Goal: Information Seeking & Learning: Find specific fact

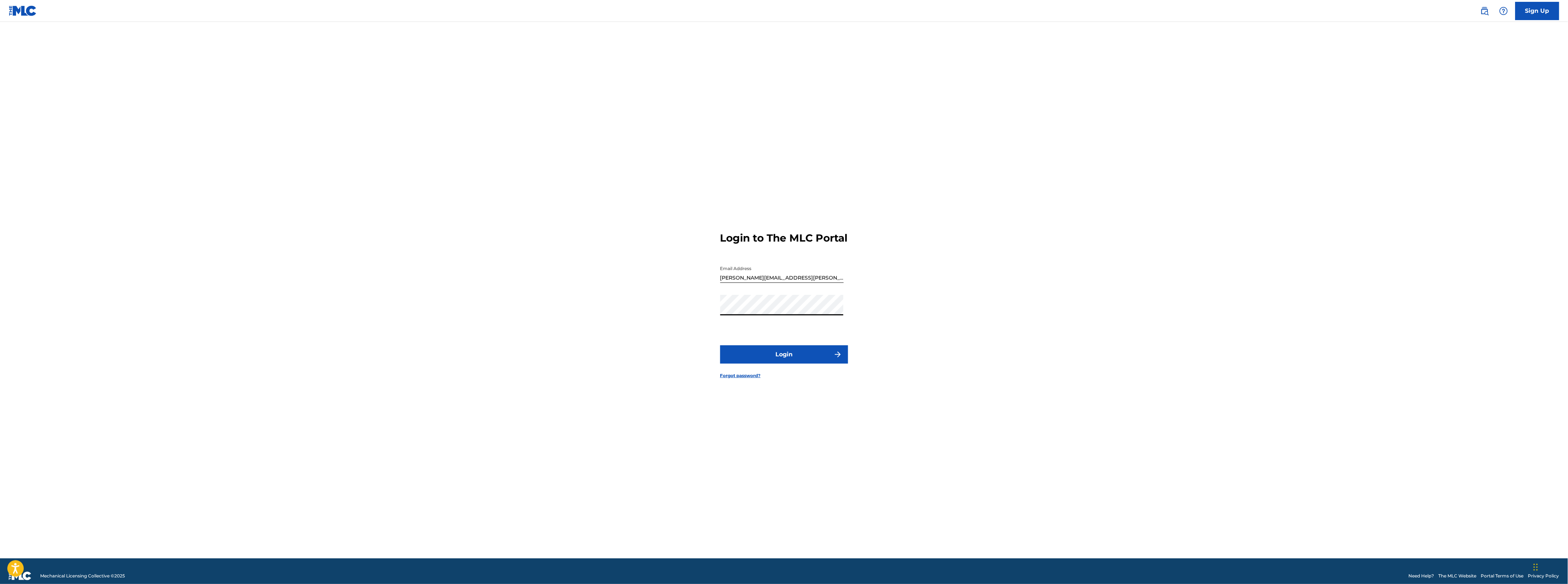
click at [765, 358] on button "Login" at bounding box center [784, 354] width 128 height 18
click at [733, 319] on input "Code" at bounding box center [781, 309] width 123 height 21
paste input "159199"
type input "159199"
click at [743, 358] on button "Login" at bounding box center [784, 357] width 128 height 18
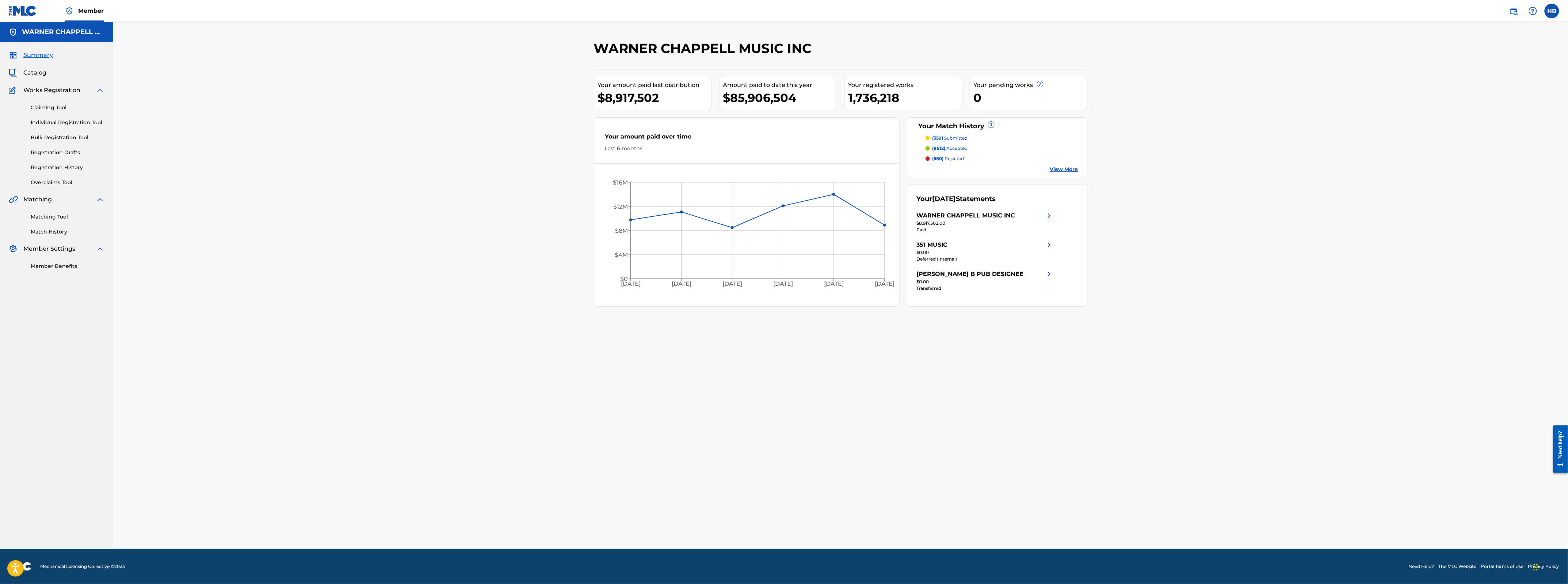
click at [38, 87] on span "Works Registration" at bounding box center [51, 90] width 57 height 9
click at [35, 75] on span "Catalog" at bounding box center [34, 73] width 23 height 9
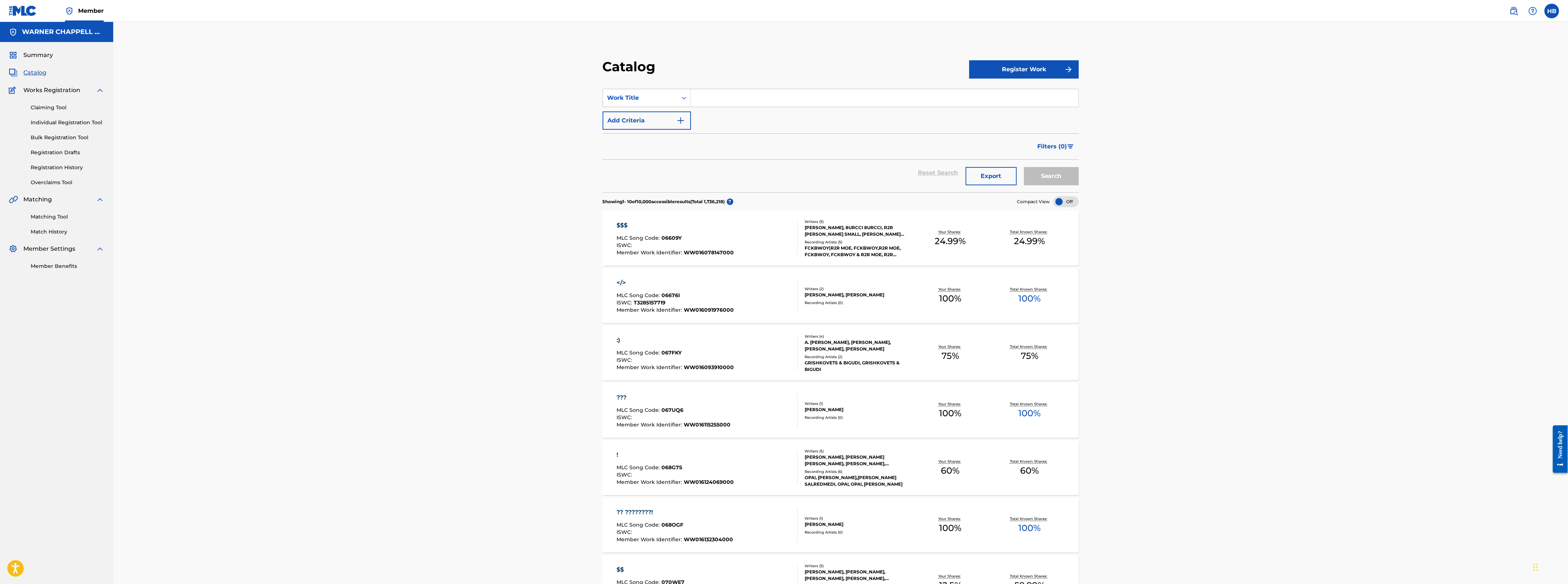
click at [722, 100] on input "Search Form" at bounding box center [884, 97] width 387 height 18
paste input "DON'T BUY ME ROSES"
type input "DON'T BUY ME ROSES"
click at [1052, 176] on button "Search" at bounding box center [1052, 175] width 55 height 18
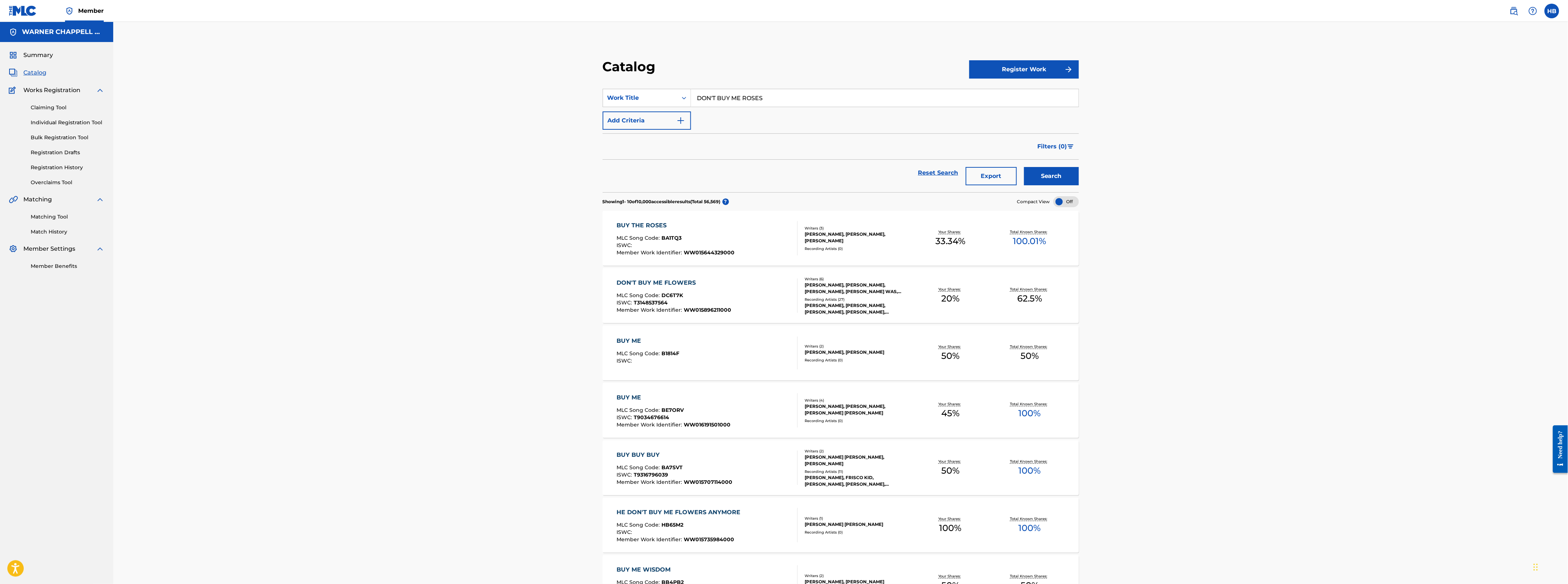
click at [632, 121] on button "Add Criteria" at bounding box center [646, 120] width 88 height 18
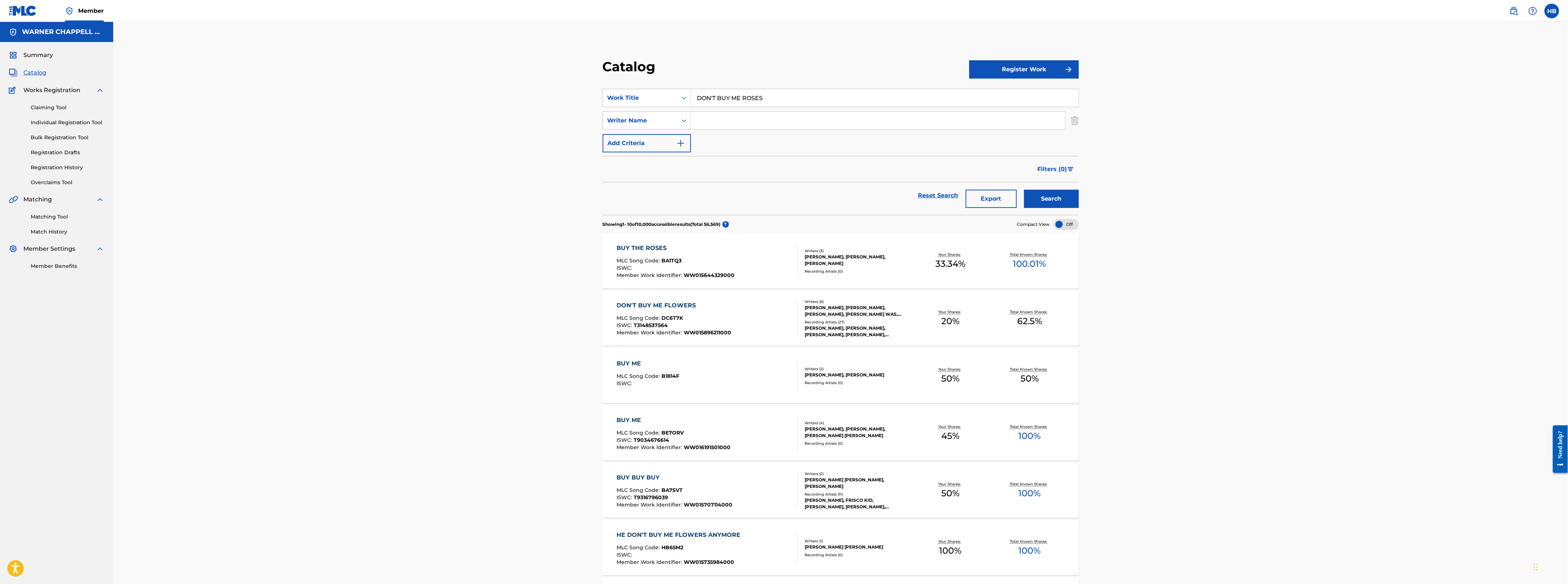
click at [747, 127] on input "Search Form" at bounding box center [877, 121] width 374 height 18
click at [1024, 190] on button "Search" at bounding box center [1052, 198] width 55 height 18
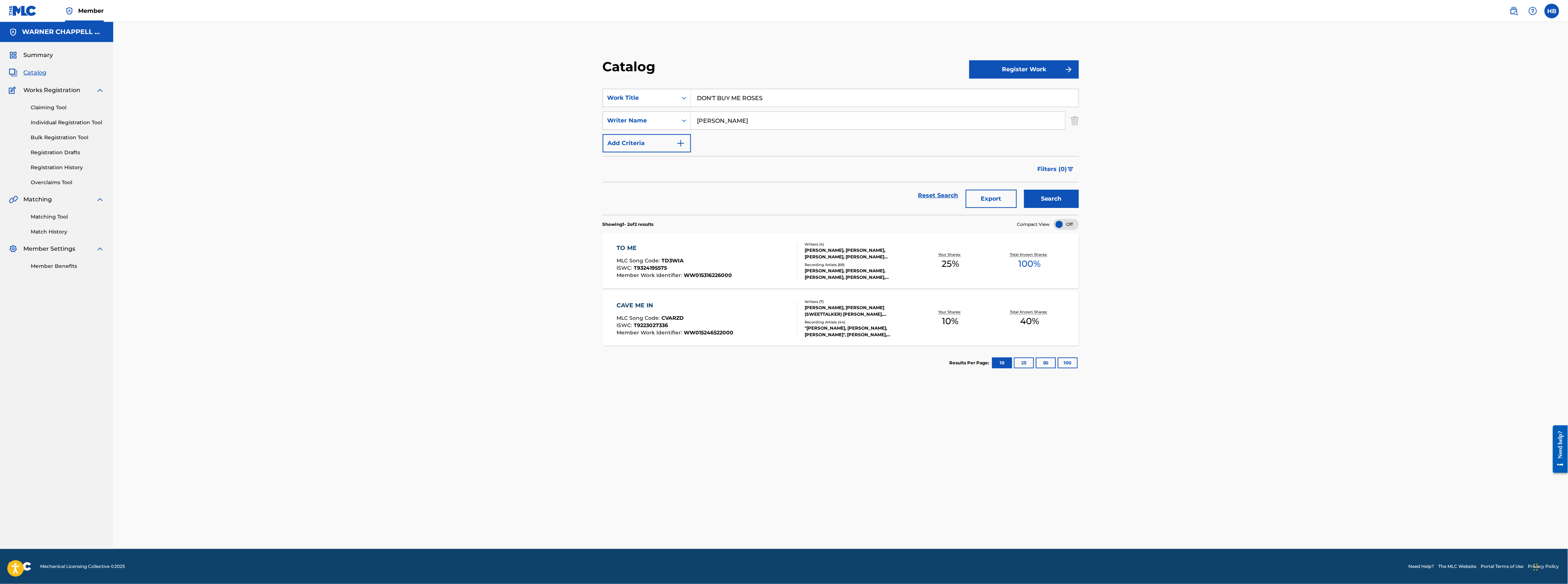
drag, startPoint x: 781, startPoint y: 97, endPoint x: 697, endPoint y: 97, distance: 84.0
click at [697, 97] on input "DON'T BUY ME ROSES" at bounding box center [884, 97] width 387 height 18
drag, startPoint x: 724, startPoint y: 120, endPoint x: 649, endPoint y: 115, distance: 75.2
click at [650, 115] on div "SearchWithCriteria7118018b-3582-4a8e-9acf-77e591996e13 Writer Name acord" at bounding box center [840, 120] width 476 height 18
click at [718, 119] on input "acord" at bounding box center [877, 121] width 374 height 18
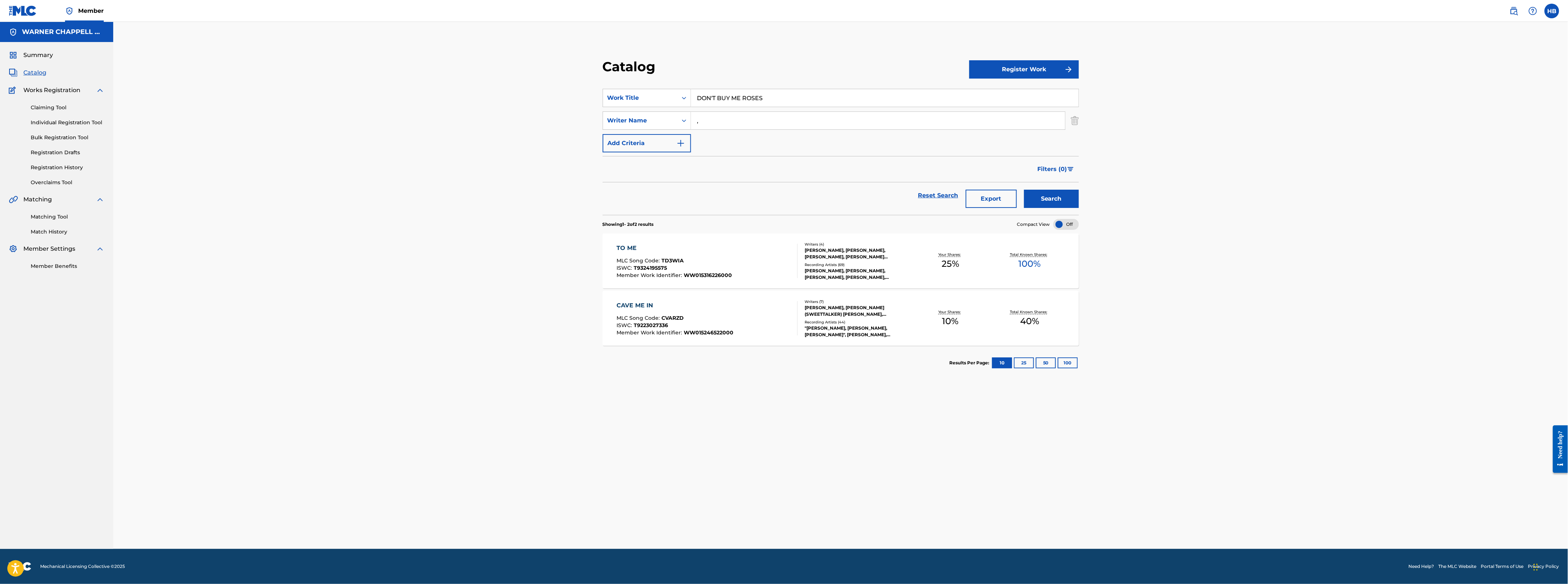
type input ","
click at [1024, 190] on button "Search" at bounding box center [1052, 198] width 55 height 18
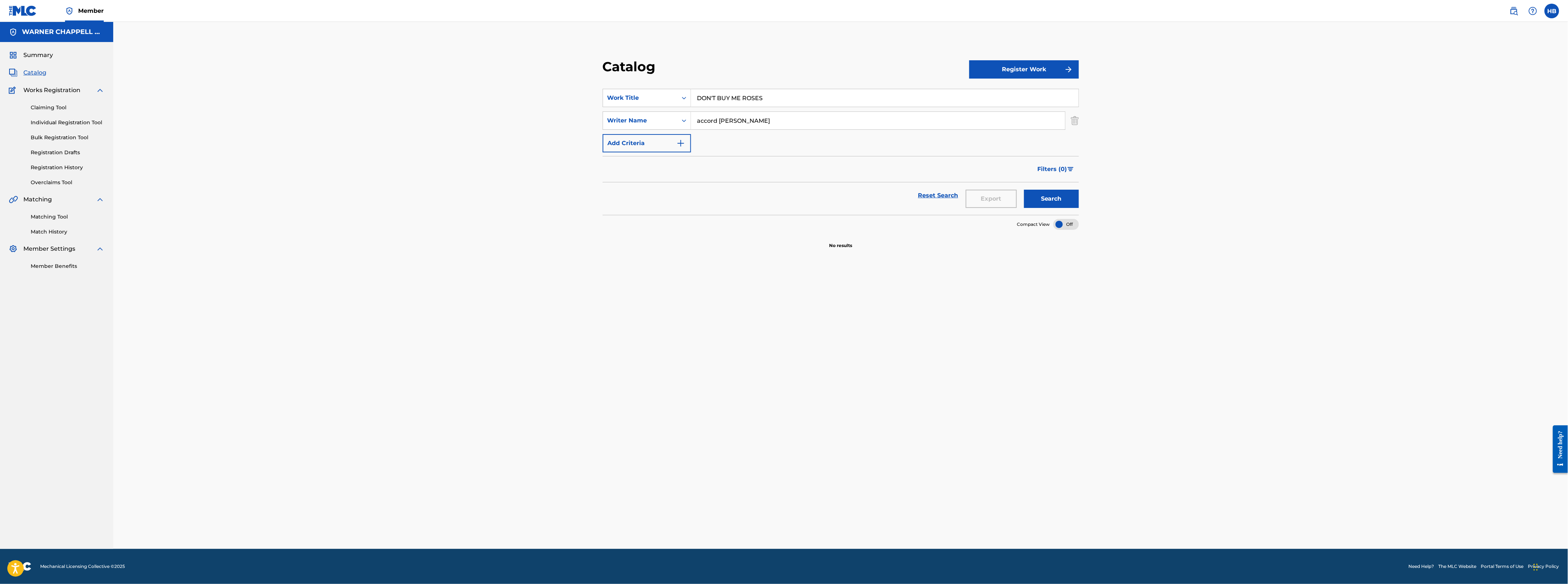
drag, startPoint x: 734, startPoint y: 115, endPoint x: 519, endPoint y: 118, distance: 215.0
click at [519, 118] on div "Catalog Register Work SearchWithCriteriad135ac17-8e08-4adc-b747-469315fe5e3b Wo…" at bounding box center [840, 286] width 1454 height 527
type input "alina baraz"
click at [1024, 190] on button "Search" at bounding box center [1052, 198] width 55 height 18
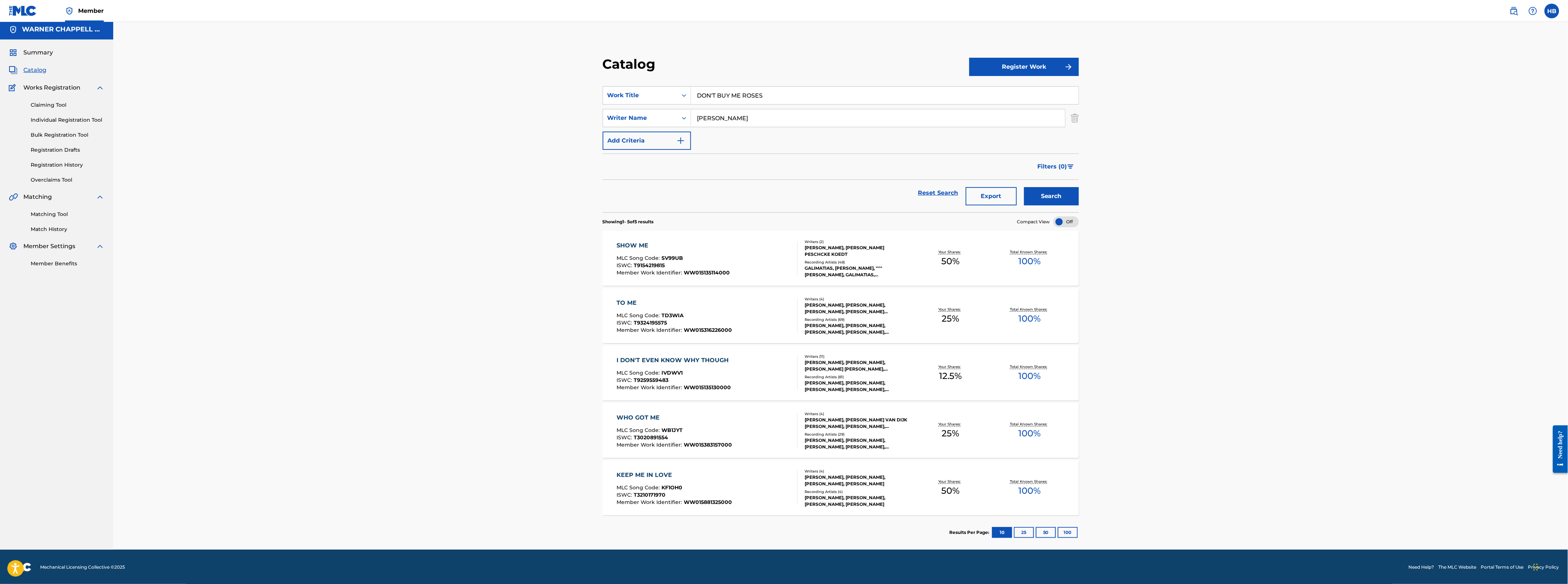
scroll to position [3, 0]
click at [660, 100] on div "Work Title" at bounding box center [640, 95] width 74 height 14
click at [669, 110] on div "Writer IPI" at bounding box center [646, 113] width 88 height 18
click at [762, 100] on input "Search Form" at bounding box center [884, 95] width 387 height 18
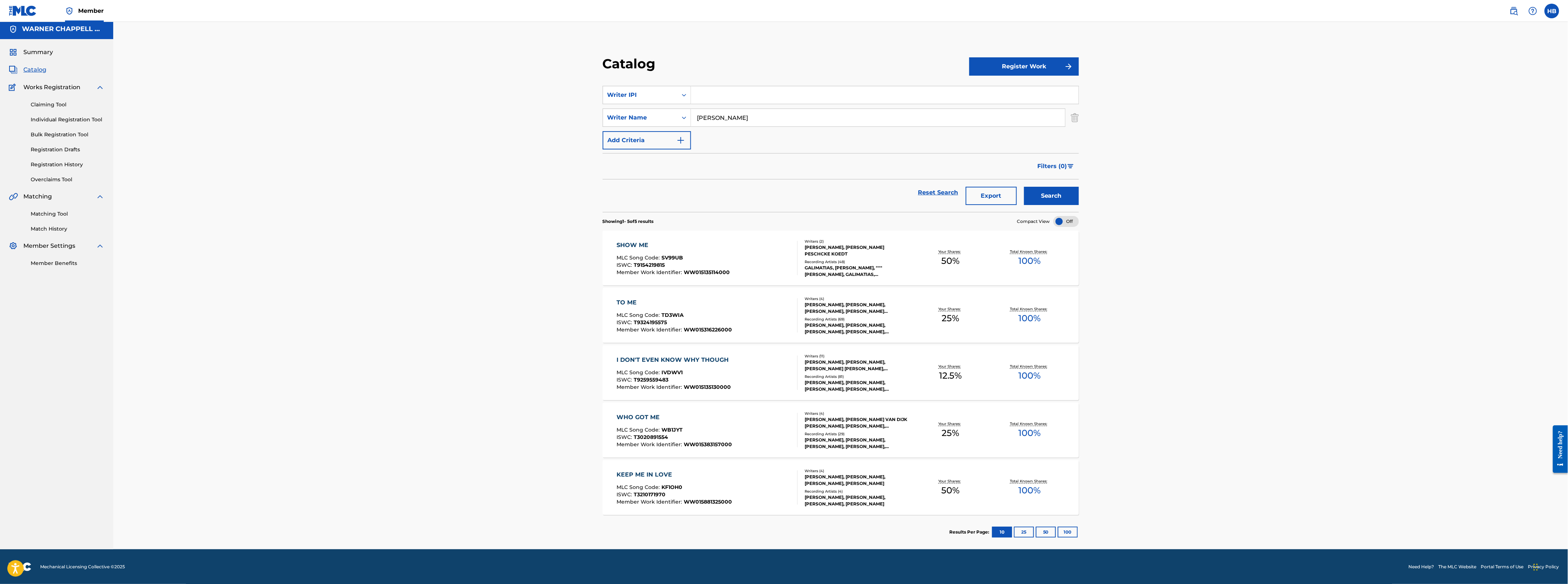
paste input "745221361"
type input "745221361"
drag, startPoint x: 738, startPoint y: 116, endPoint x: 657, endPoint y: 111, distance: 81.2
click at [658, 112] on div "SearchWithCriteria7118018b-3582-4a8e-9acf-77e591996e13 Writer Name alina baraz" at bounding box center [840, 117] width 476 height 18
click at [1024, 186] on button "Search" at bounding box center [1052, 195] width 55 height 18
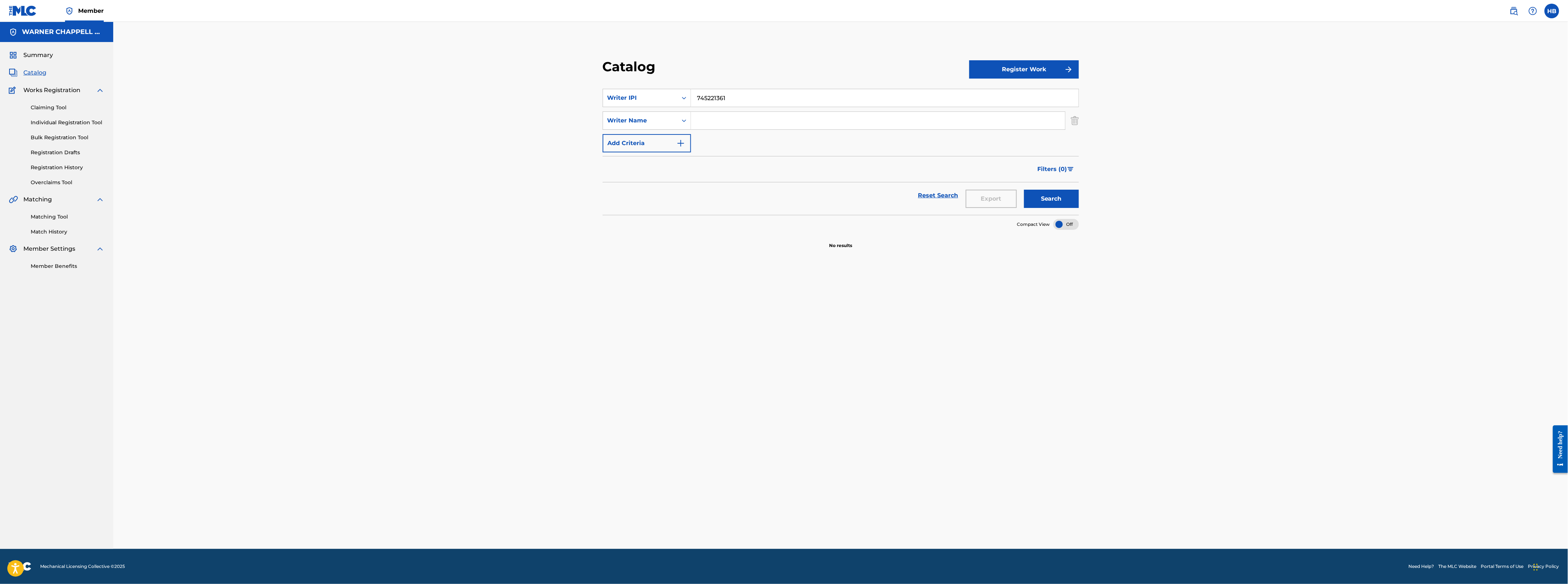
click at [750, 105] on input "745221361" at bounding box center [884, 97] width 387 height 18
click at [698, 100] on input "745221361" at bounding box center [884, 97] width 387 height 18
click at [1055, 197] on button "Search" at bounding box center [1052, 198] width 55 height 18
click at [657, 96] on div "Writer IPI" at bounding box center [640, 97] width 66 height 9
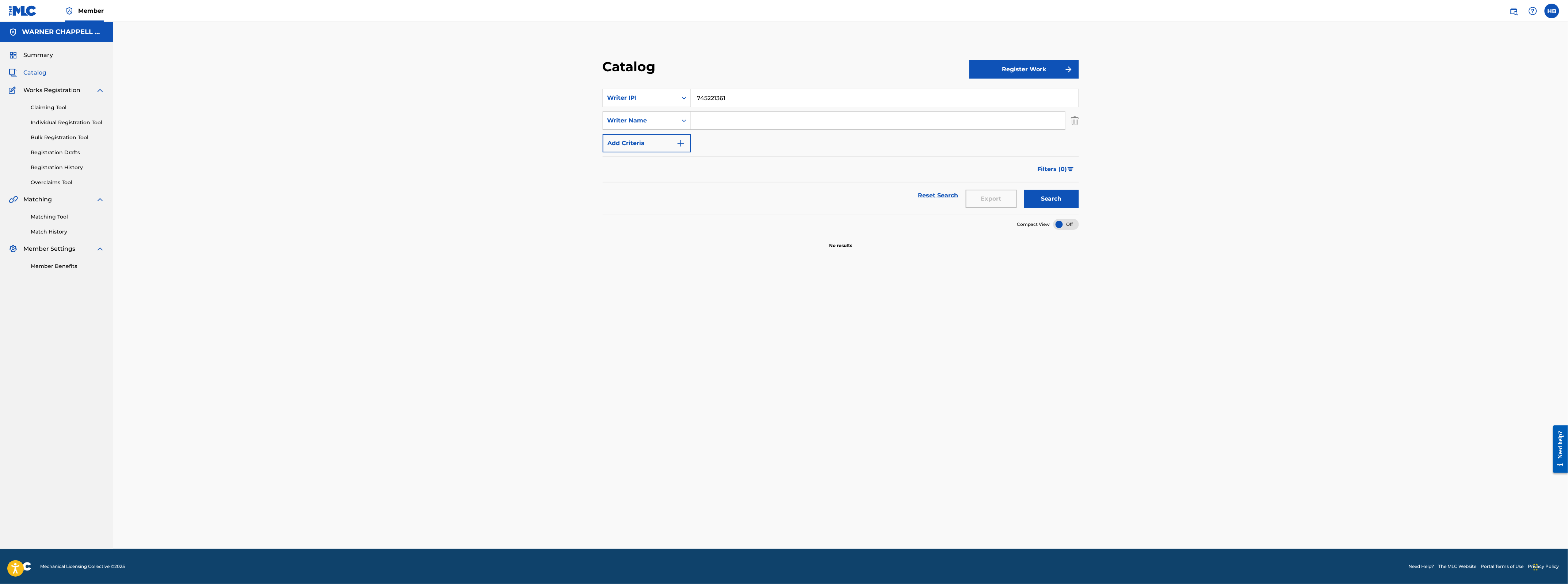
drag, startPoint x: 750, startPoint y: 90, endPoint x: 683, endPoint y: 93, distance: 67.1
click at [683, 93] on div "SearchWithCriteria5a821789-2832-4654-b128-b9cfd464a514 Writer IPI 745221361" at bounding box center [840, 97] width 476 height 18
click at [716, 121] on input "Search Form" at bounding box center [877, 121] width 374 height 18
type input "alina baraz"
click at [1024, 190] on button "Search" at bounding box center [1052, 198] width 55 height 18
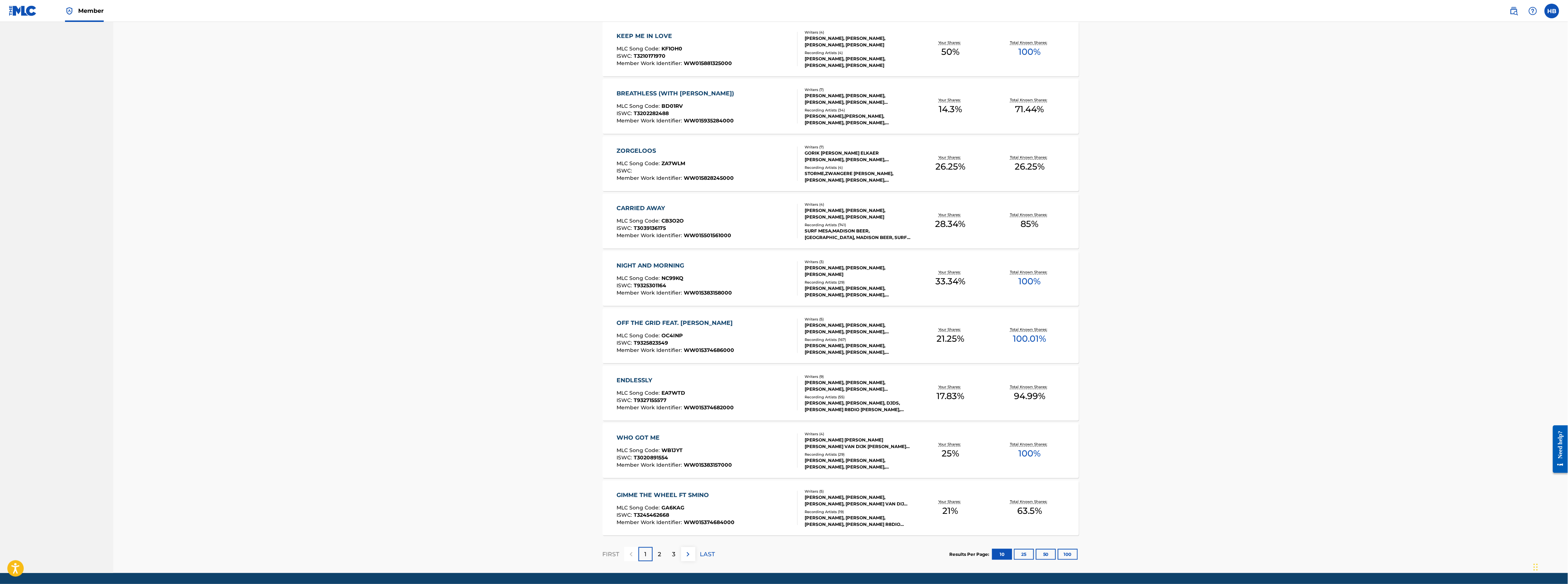
scroll to position [274, 0]
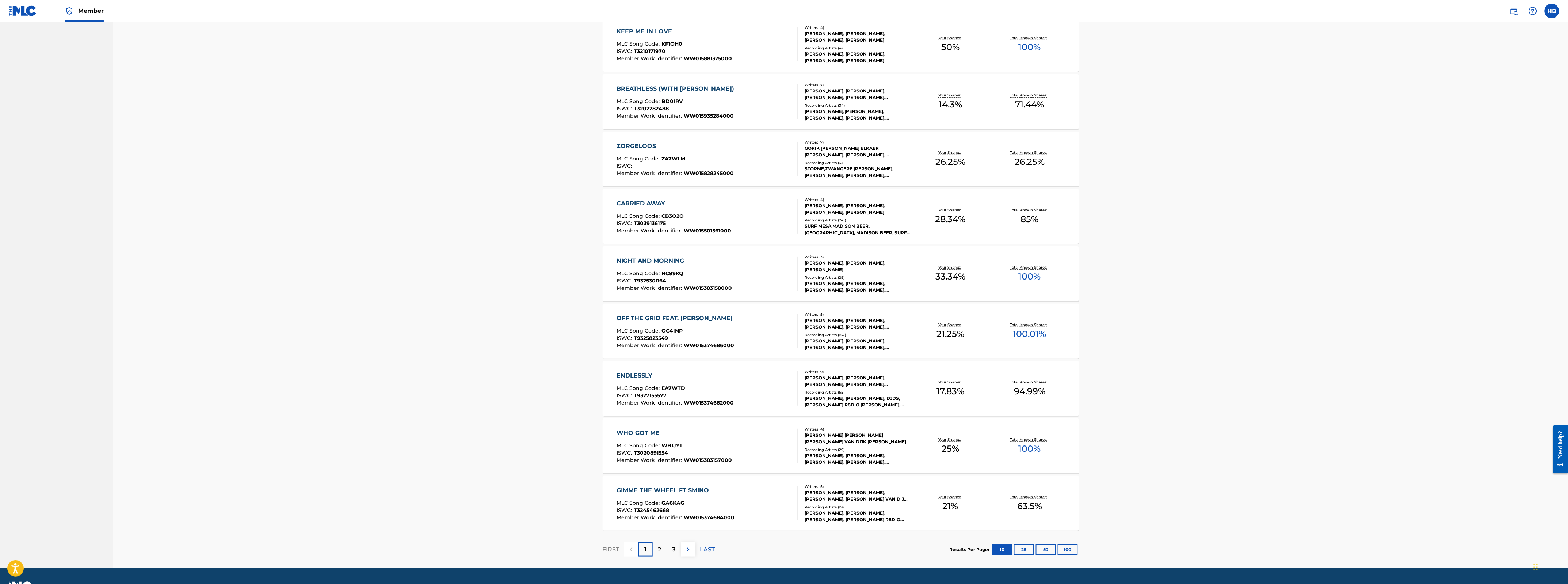
click at [660, 545] on p "2" at bounding box center [660, 549] width 3 height 9
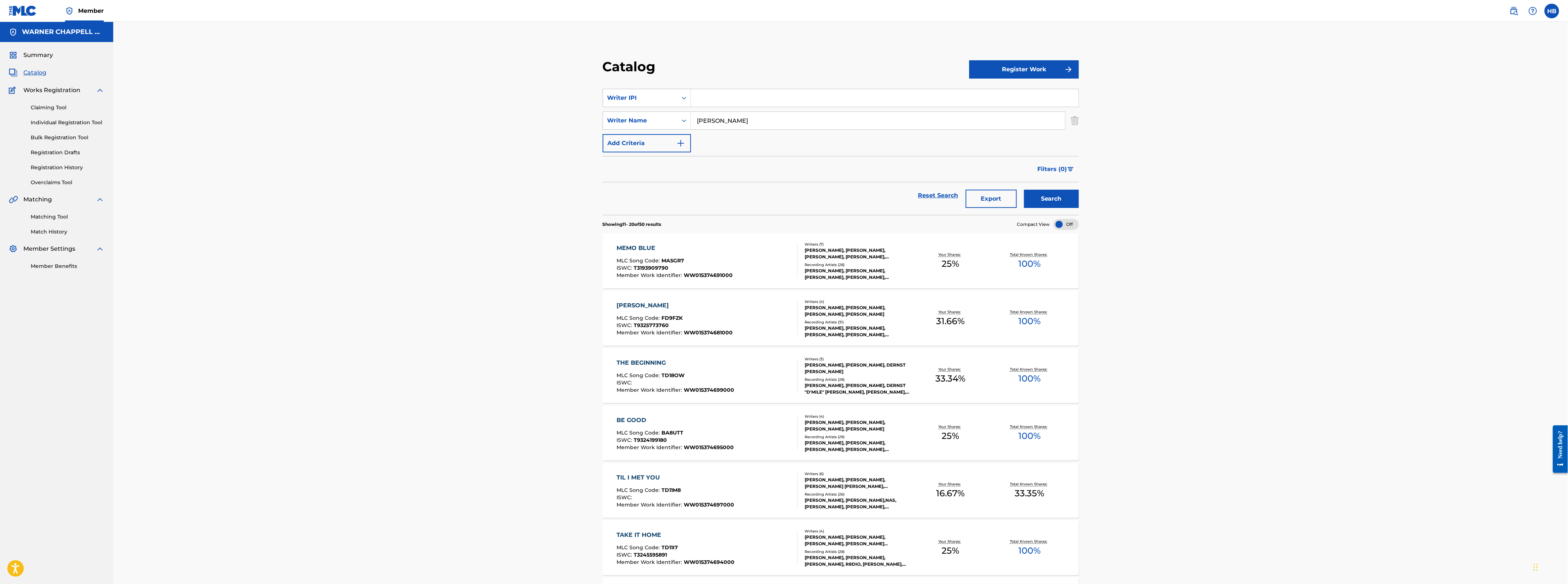
scroll to position [293, 0]
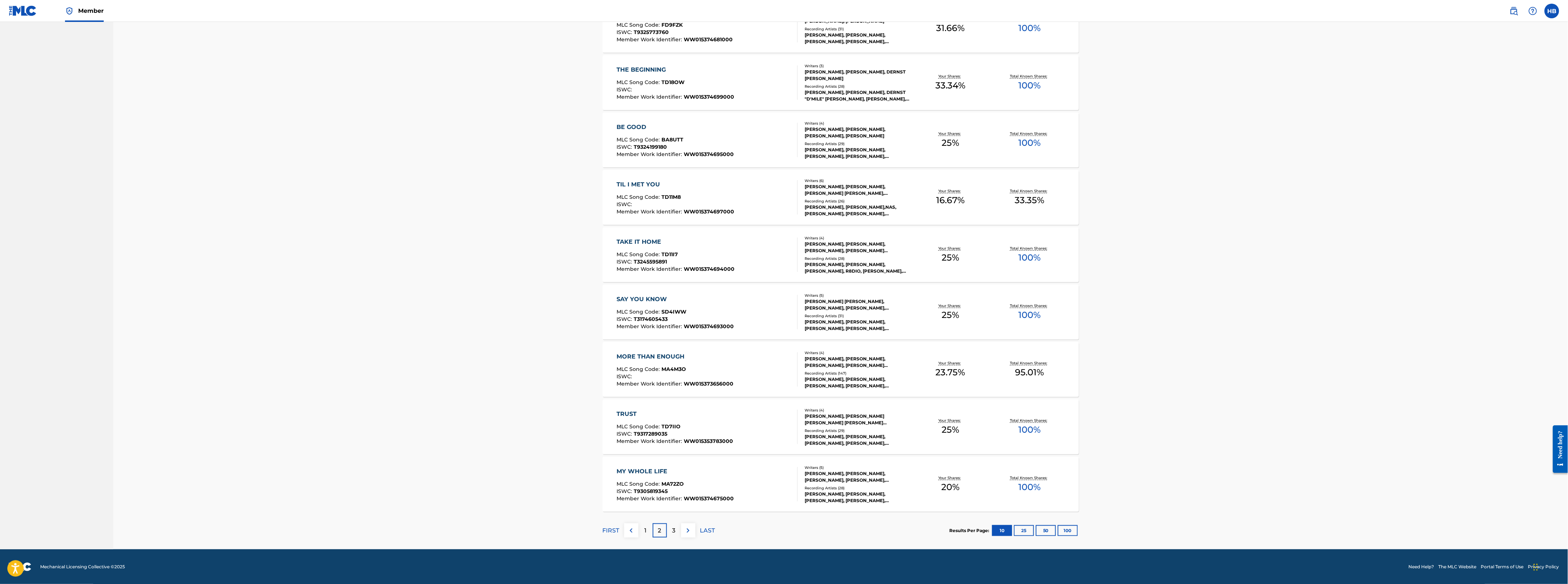
click at [1053, 530] on button "50" at bounding box center [1045, 530] width 20 height 11
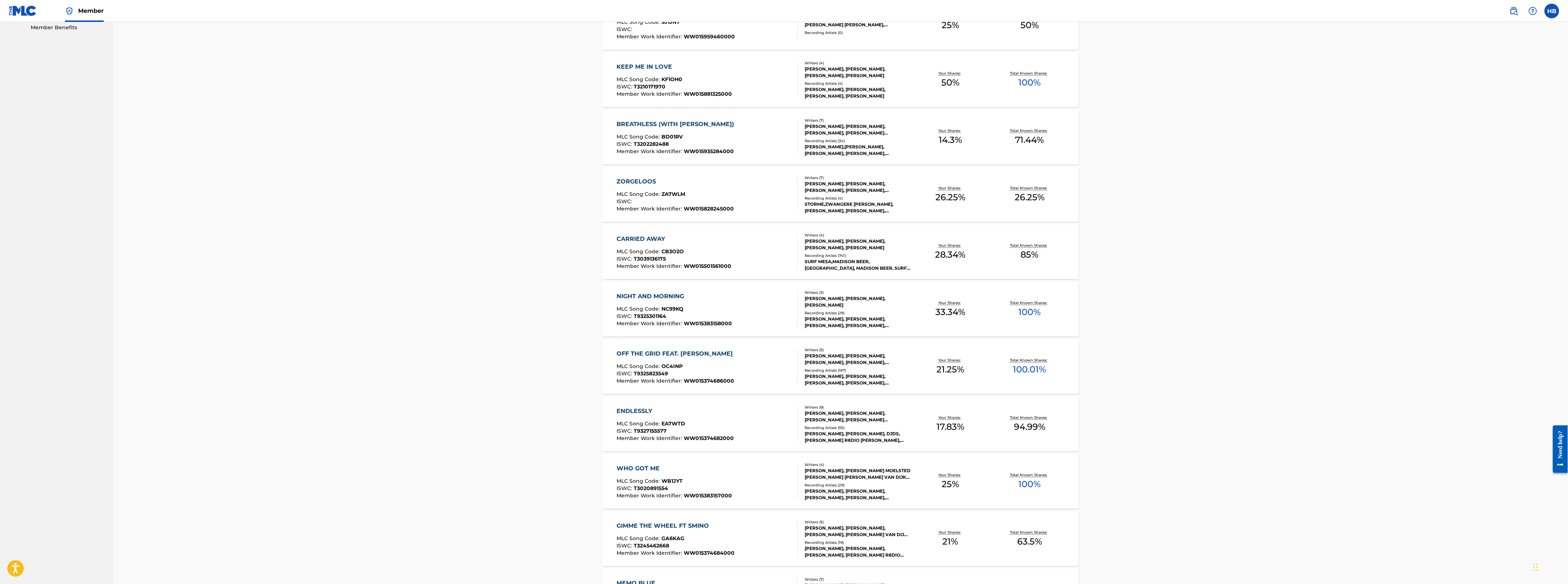
scroll to position [274, 0]
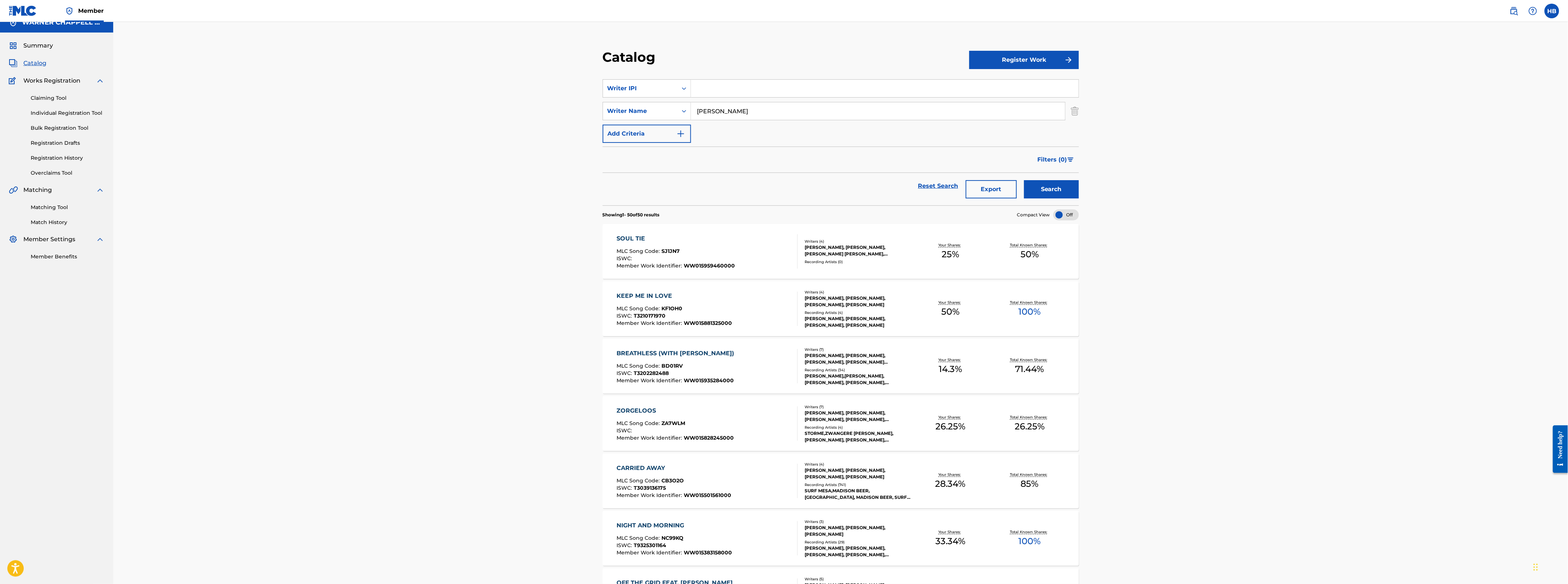
scroll to position [0, 0]
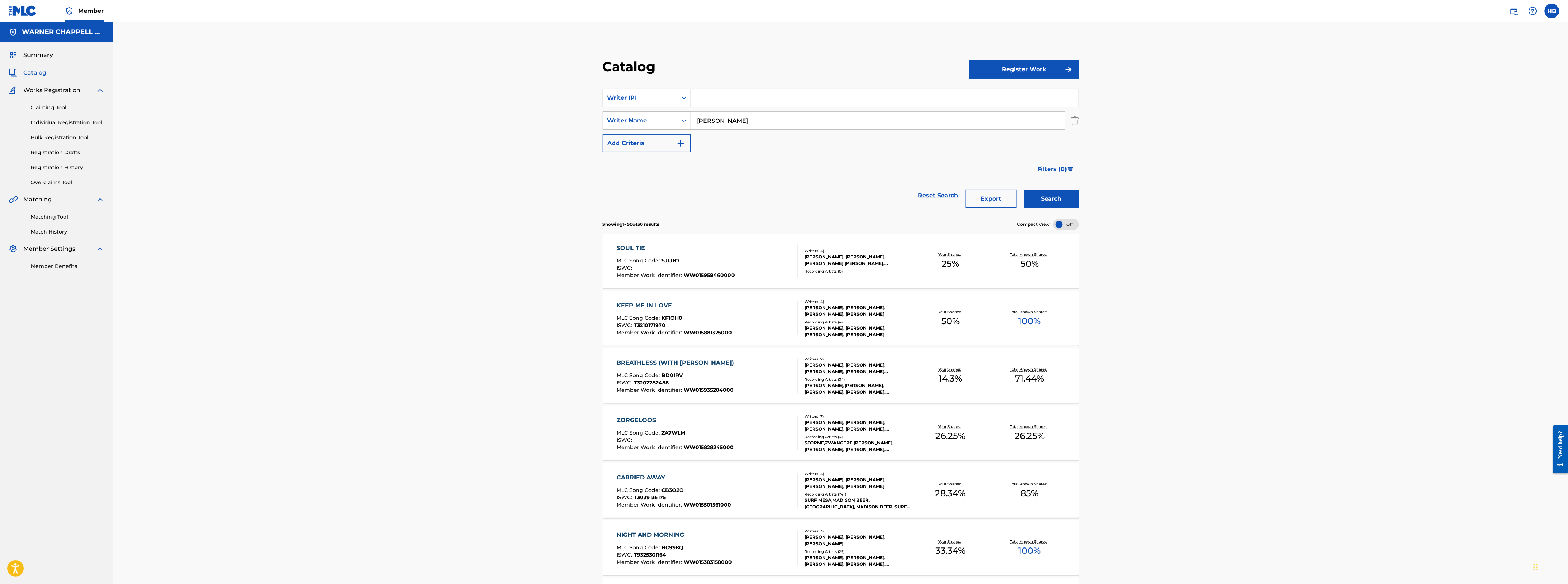
click at [657, 143] on button "Add Criteria" at bounding box center [646, 143] width 88 height 18
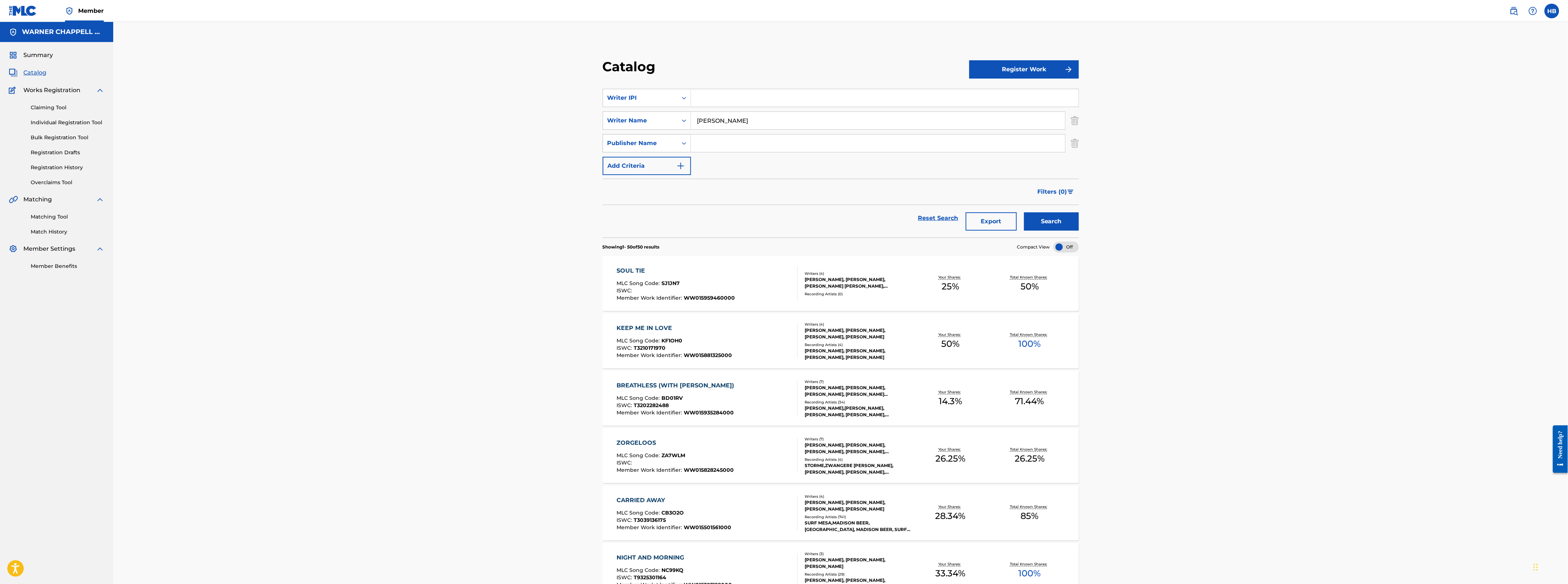
click at [662, 147] on div "Publisher Name" at bounding box center [640, 143] width 66 height 9
click at [745, 97] on input "Search Form" at bounding box center [884, 97] width 387 height 18
click at [658, 91] on div "Writer IPI" at bounding box center [640, 97] width 74 height 14
click at [640, 119] on div "Work Title" at bounding box center [646, 115] width 88 height 18
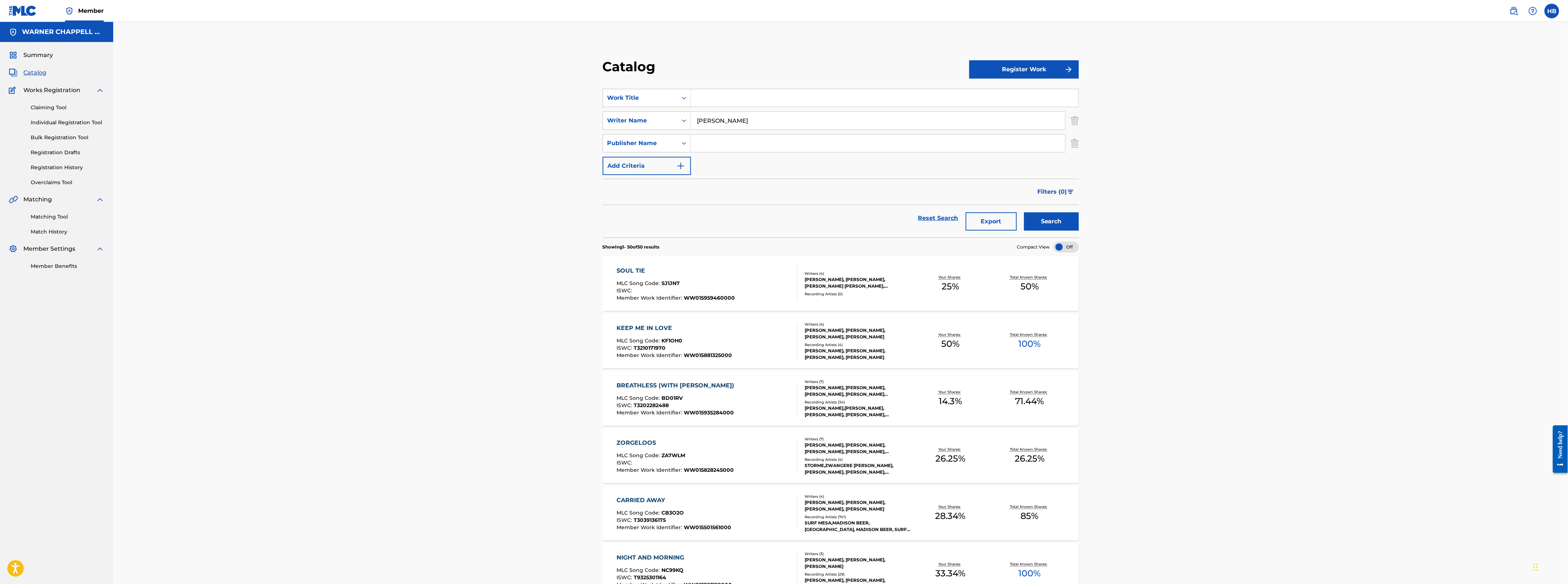
click at [724, 86] on section "SearchWithCriteria506ba576-b0f3-4057-b5ee-57b560ca54be Work Title SearchWithCri…" at bounding box center [840, 159] width 476 height 157
click at [731, 91] on input "Search Form" at bounding box center [884, 97] width 387 height 18
paste input "I WANT TO BE FREE"
type input "I WANT TO BE FREE"
drag, startPoint x: 752, startPoint y: 118, endPoint x: 651, endPoint y: 127, distance: 101.4
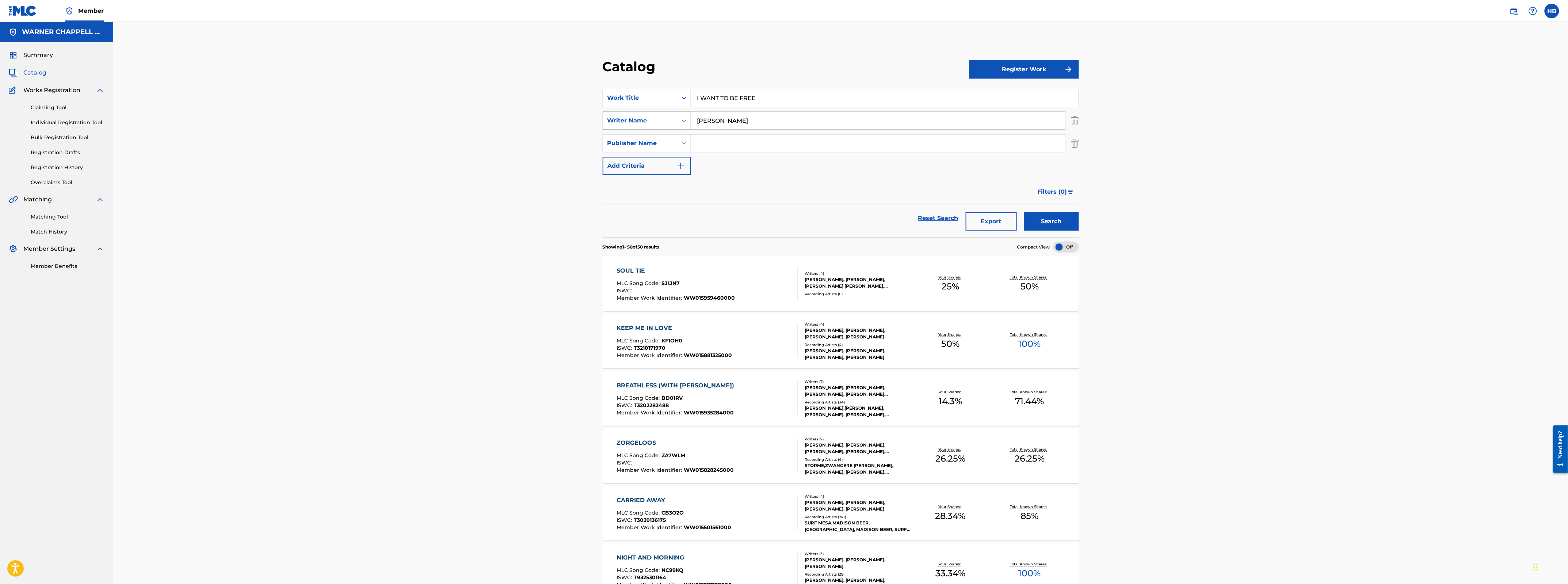
click at [652, 127] on div "SearchWithCriteria7118018b-3582-4a8e-9acf-77e591996e13 Writer Name alina baraz" at bounding box center [840, 120] width 476 height 18
type input "tim daly"
click at [1024, 212] on button "Search" at bounding box center [1052, 221] width 55 height 18
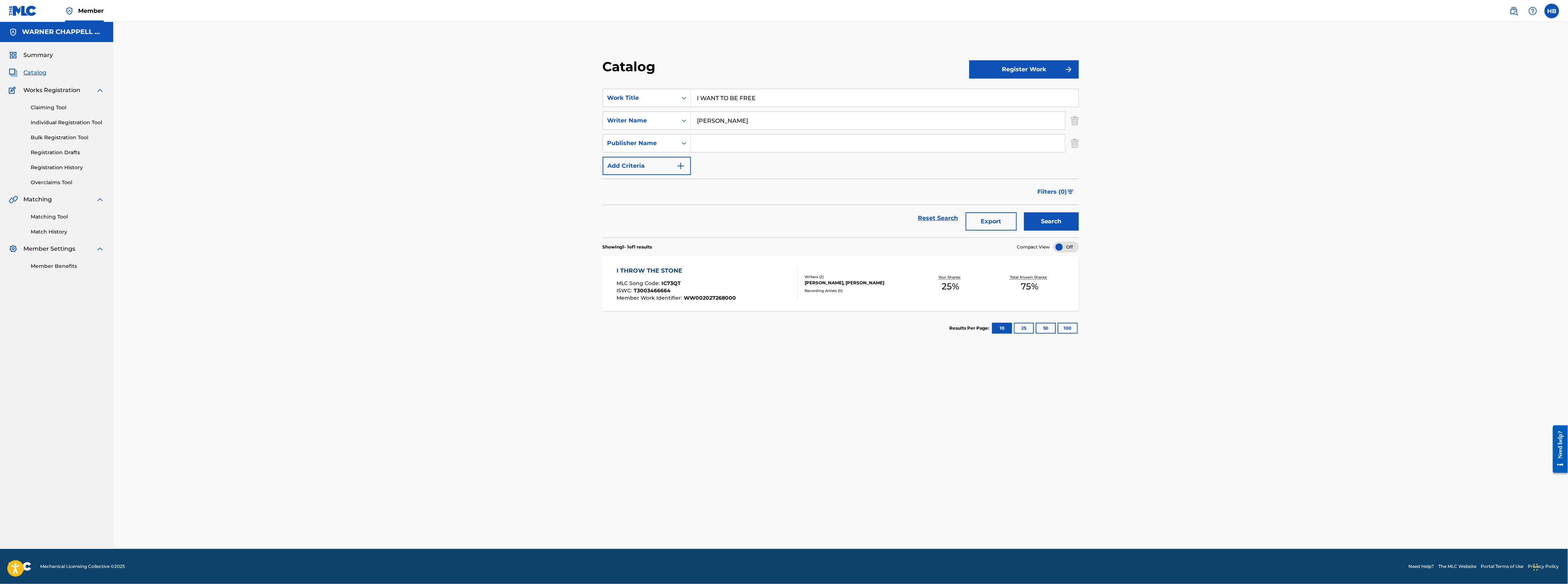
click at [659, 266] on div "I THROW THE STONE" at bounding box center [676, 270] width 120 height 9
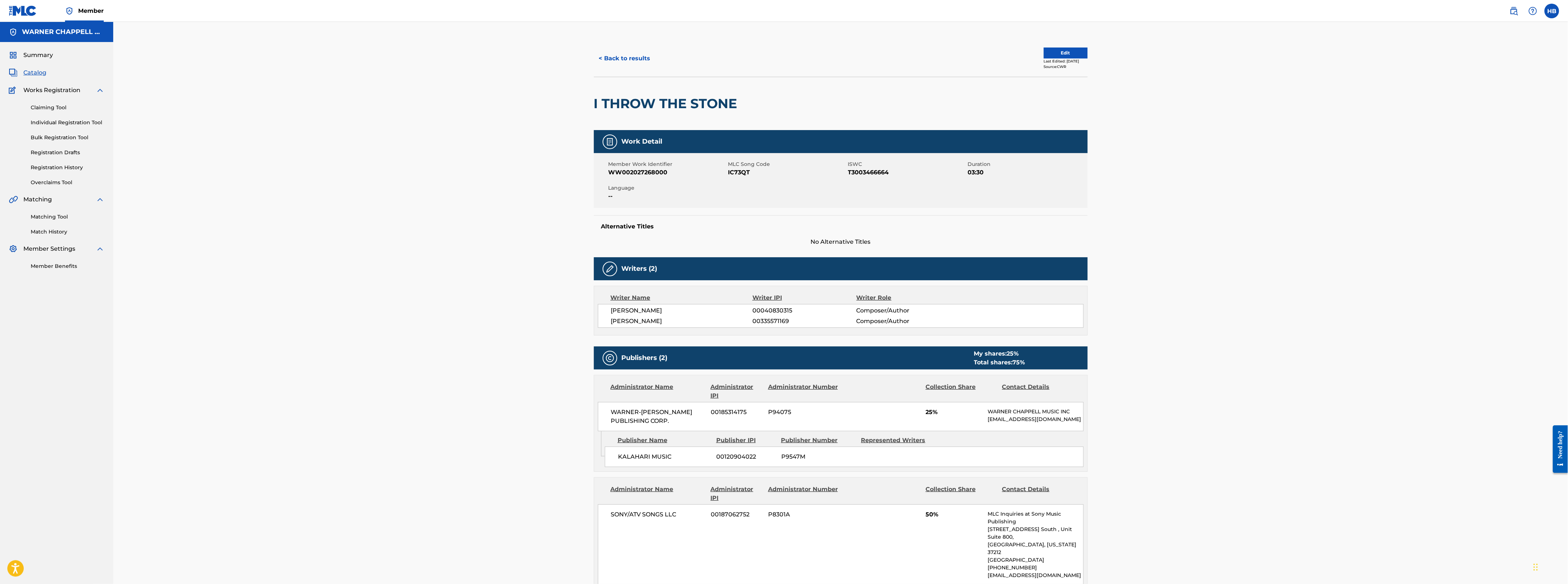
click at [639, 57] on button "< Back to results" at bounding box center [625, 58] width 62 height 18
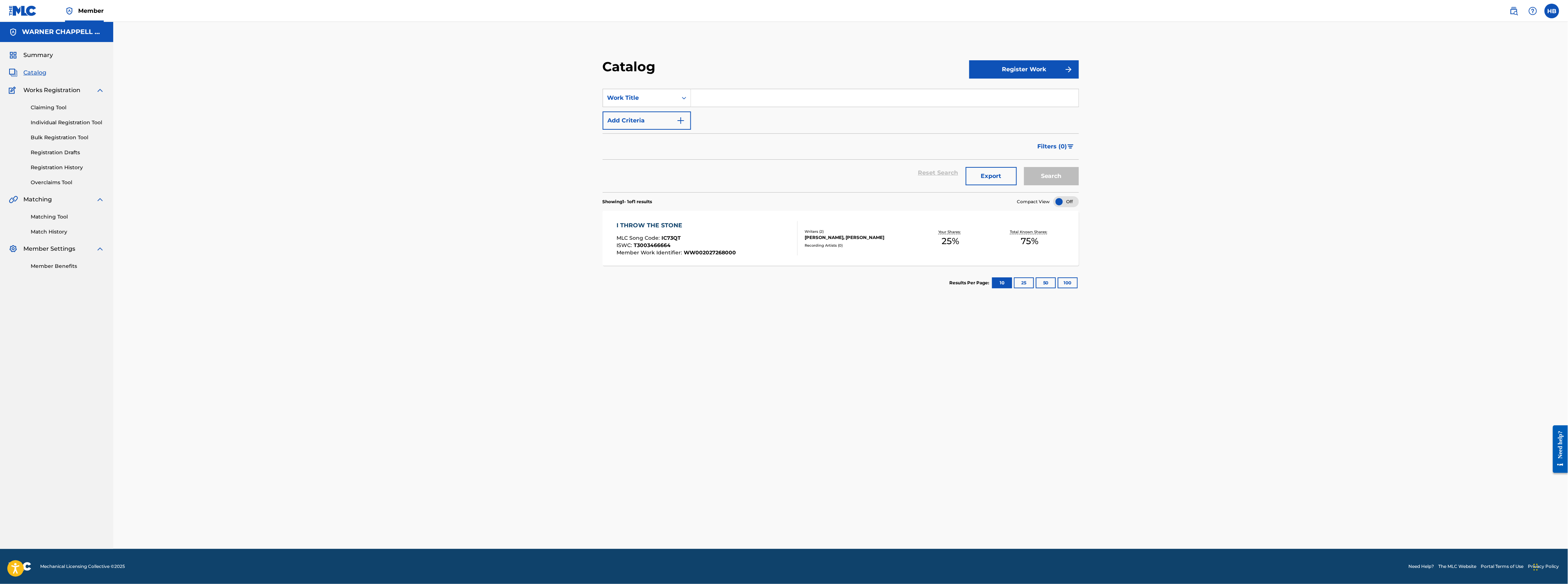
click at [695, 98] on input "Search Form" at bounding box center [884, 97] width 387 height 18
paste input "BORDOISILA (MAATI S1)"
type input "BORDOISILA (MAATI S1)"
click at [1047, 176] on button "Search" at bounding box center [1052, 175] width 55 height 18
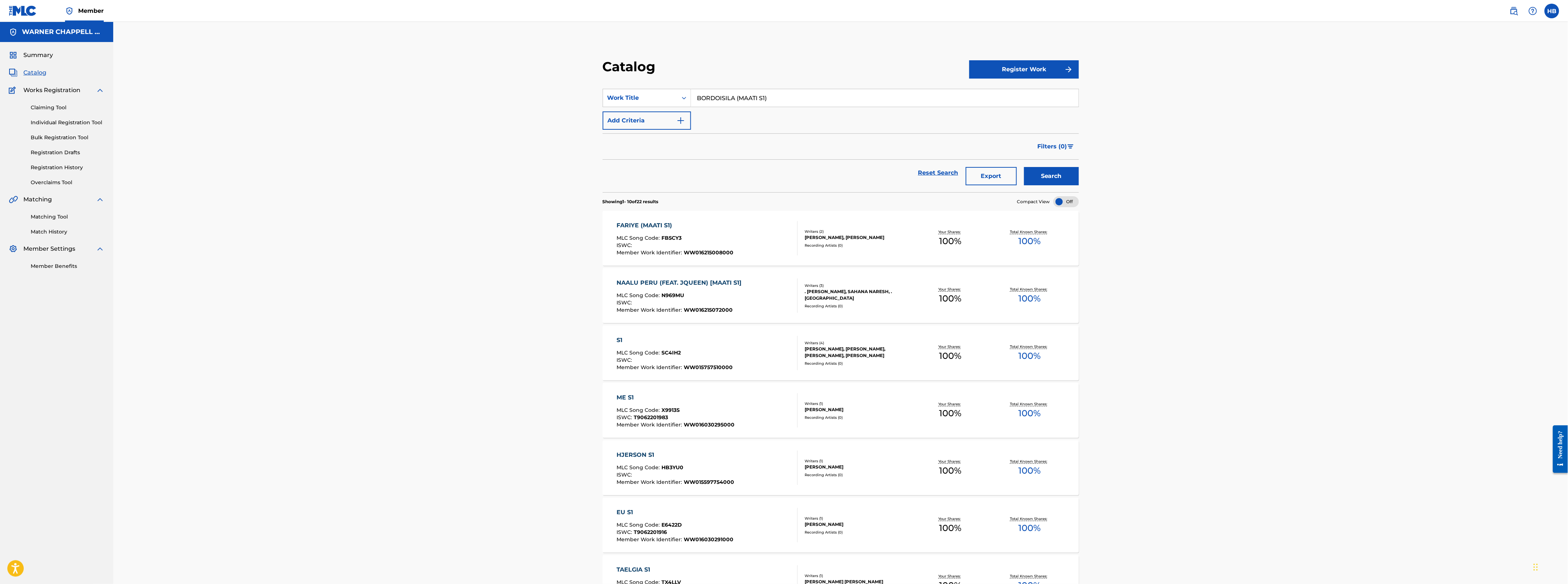
click at [649, 115] on button "Add Criteria" at bounding box center [646, 120] width 88 height 18
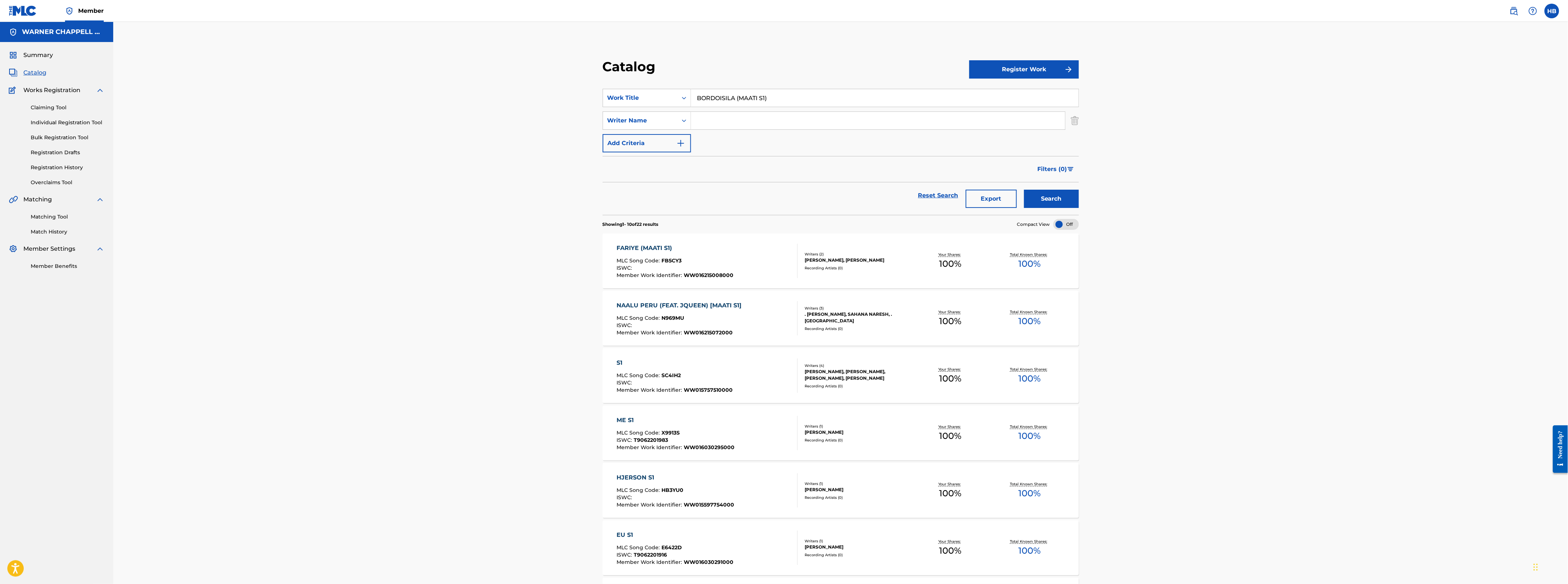
click at [707, 123] on input "Search Form" at bounding box center [877, 121] width 374 height 18
type input "bhaskar"
click at [1024, 190] on button "Search" at bounding box center [1052, 198] width 55 height 18
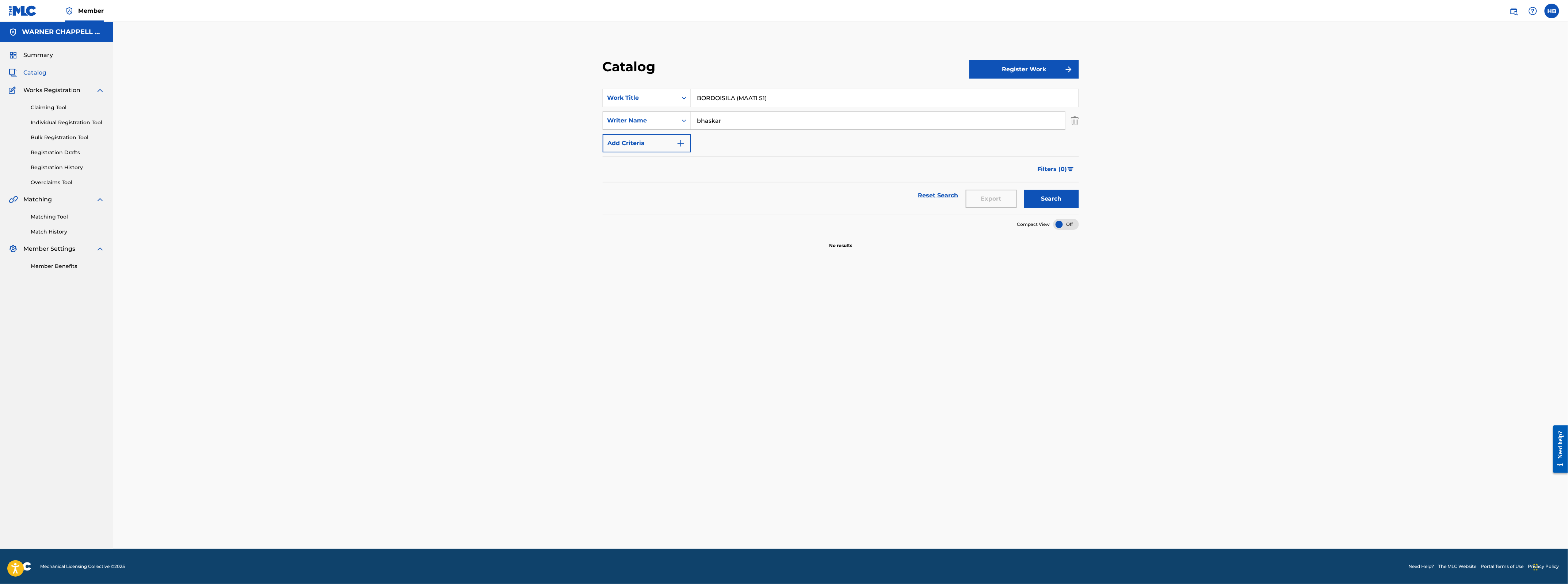
drag, startPoint x: 782, startPoint y: 101, endPoint x: 559, endPoint y: 80, distance: 224.0
click at [559, 80] on div "Catalog Register Work SearchWithCriteriad135ac17-8e08-4adc-b747-469315fe5e3b Wo…" at bounding box center [840, 286] width 1454 height 527
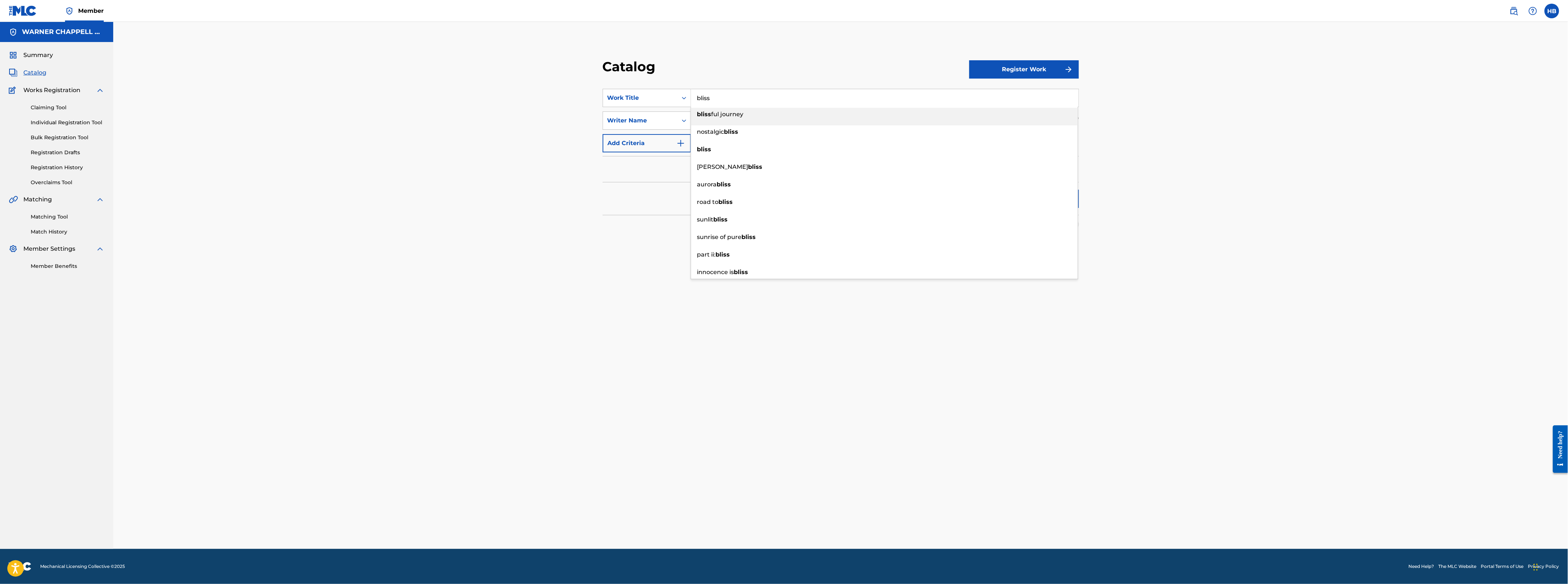
type input "bliss"
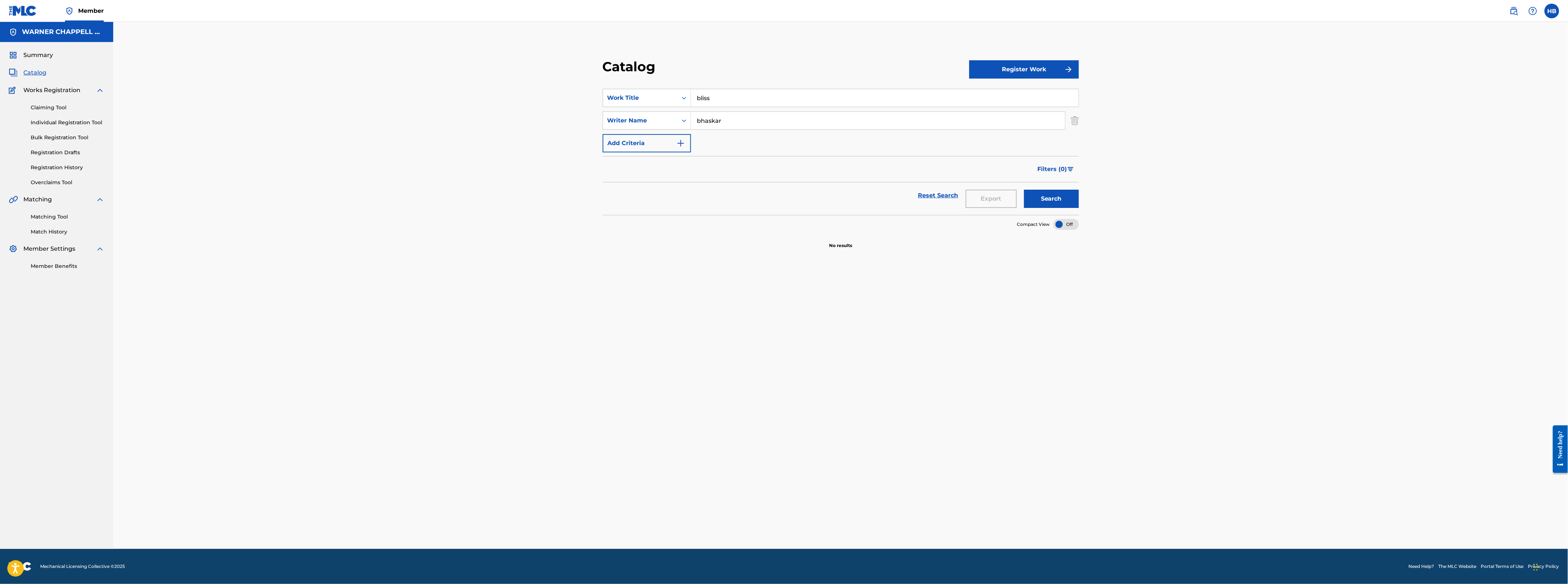
click at [516, 83] on div "Catalog Register Work SearchWithCriteriad135ac17-8e08-4adc-b747-469315fe5e3b Wo…" at bounding box center [840, 286] width 1454 height 527
drag, startPoint x: 768, startPoint y: 118, endPoint x: 584, endPoint y: 96, distance: 185.3
click at [604, 113] on div "SearchWithCriteria7118018b-3582-4a8e-9acf-77e591996e13 Writer Name bhaskar" at bounding box center [840, 120] width 476 height 18
paste input "Alexander,"
type input "Alexander"
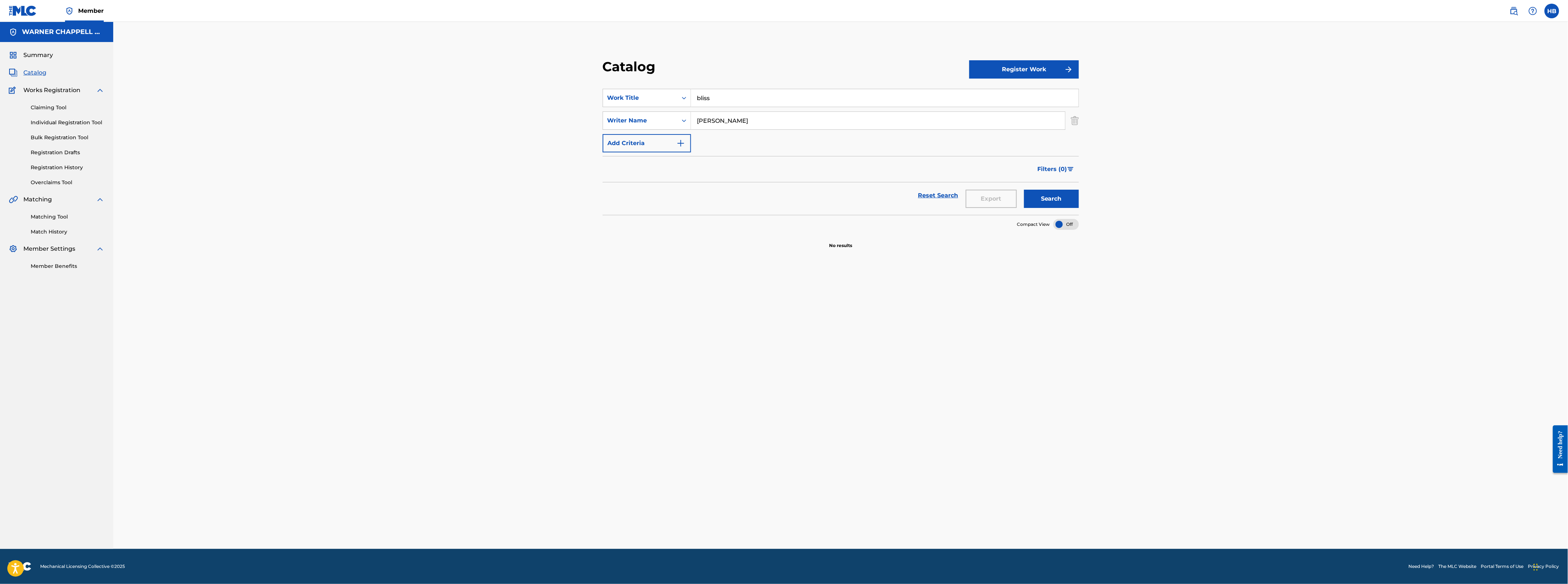
click at [1024, 190] on button "Search" at bounding box center [1052, 198] width 55 height 18
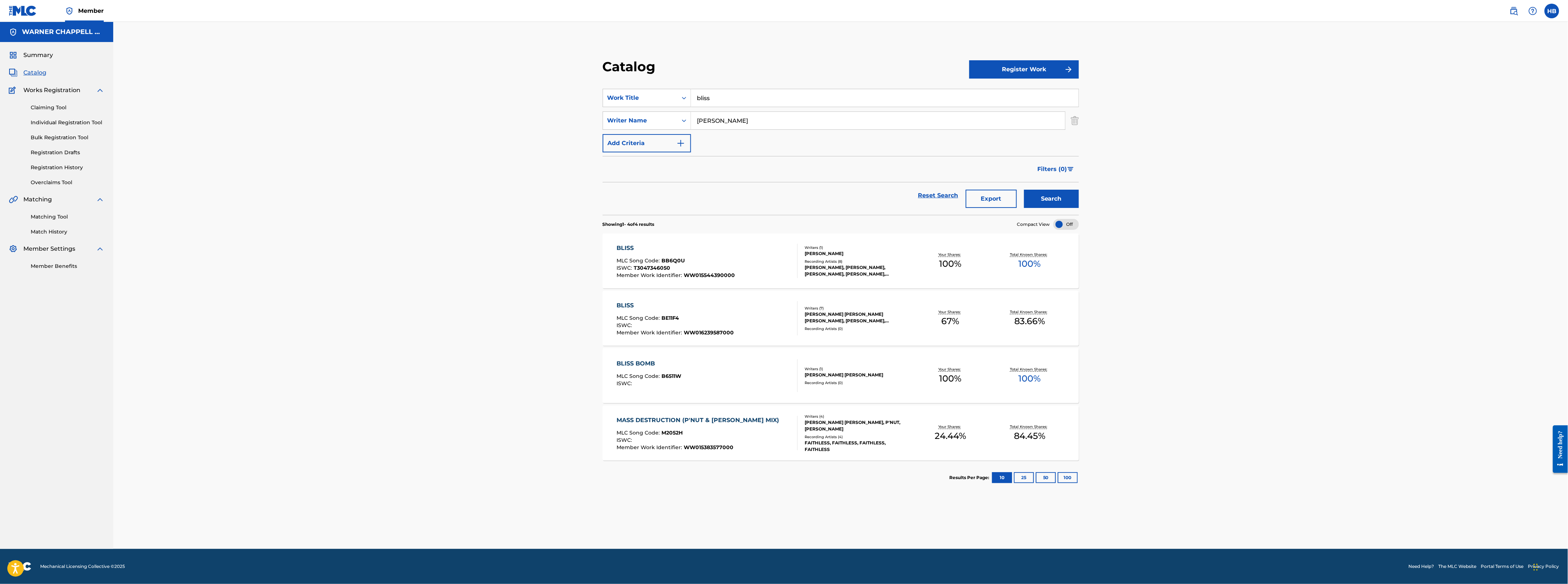
click at [624, 249] on div "BLISS" at bounding box center [675, 248] width 118 height 9
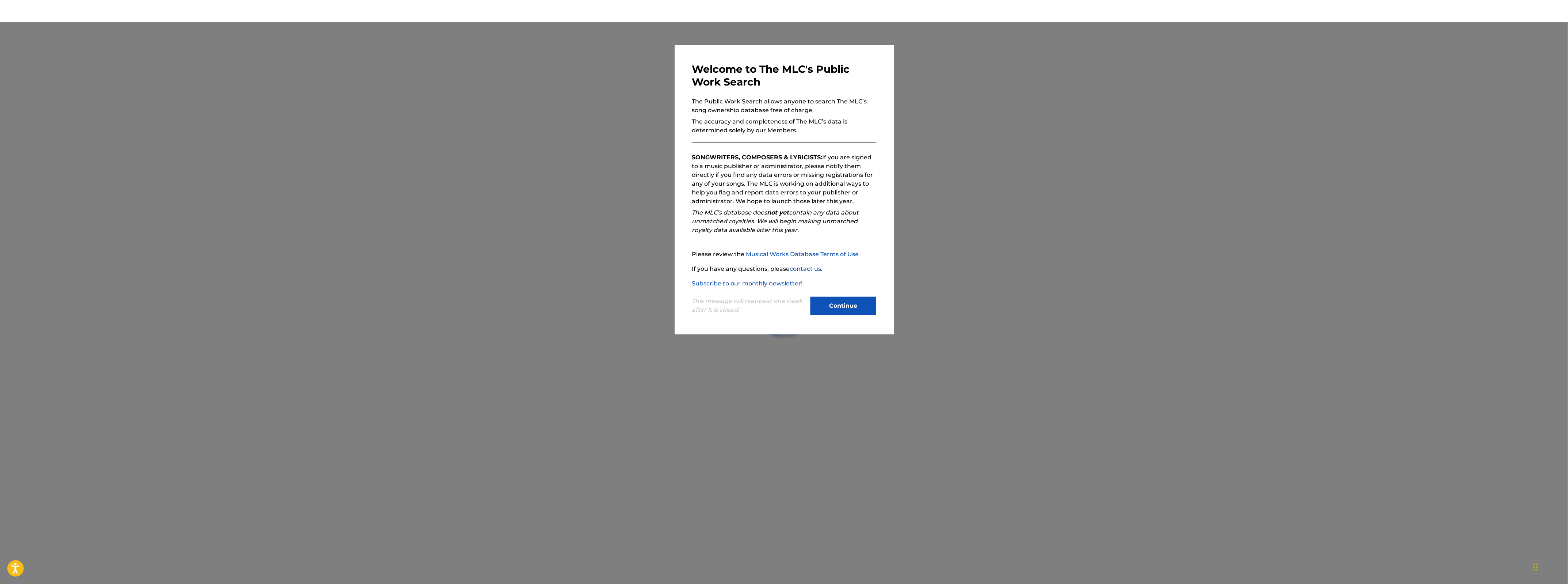
click at [851, 301] on button "Continue" at bounding box center [843, 305] width 66 height 18
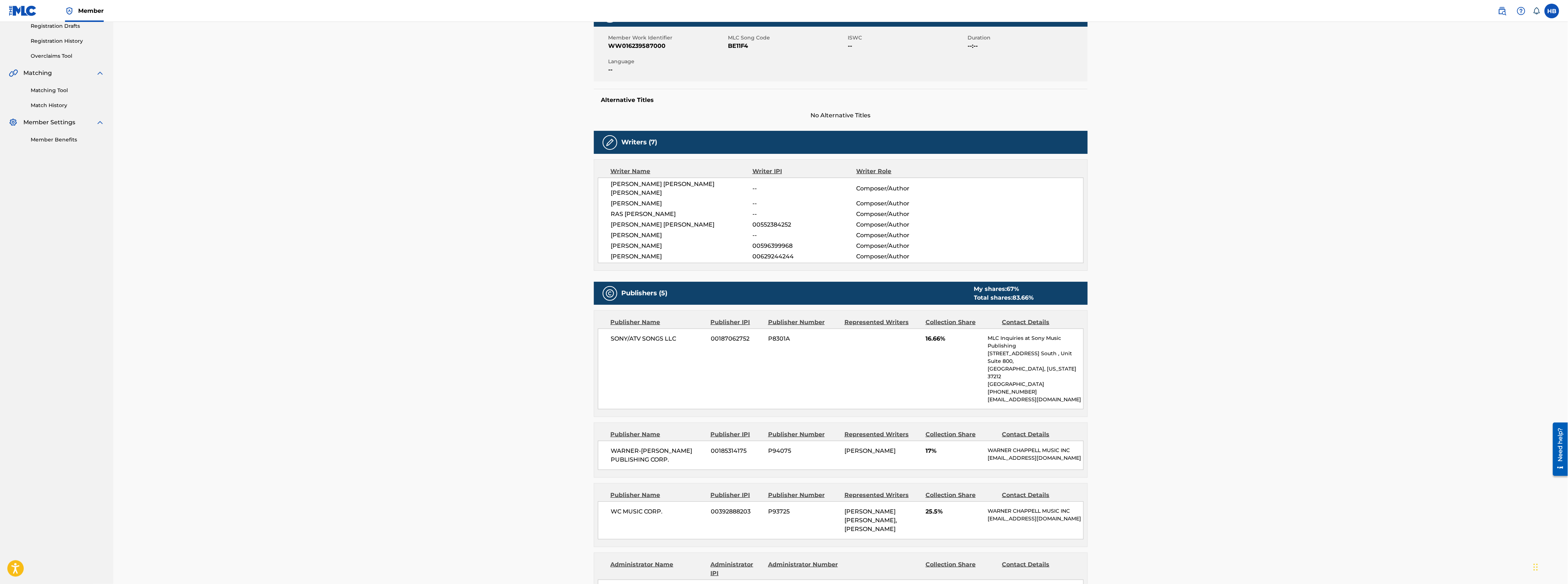
scroll to position [51, 0]
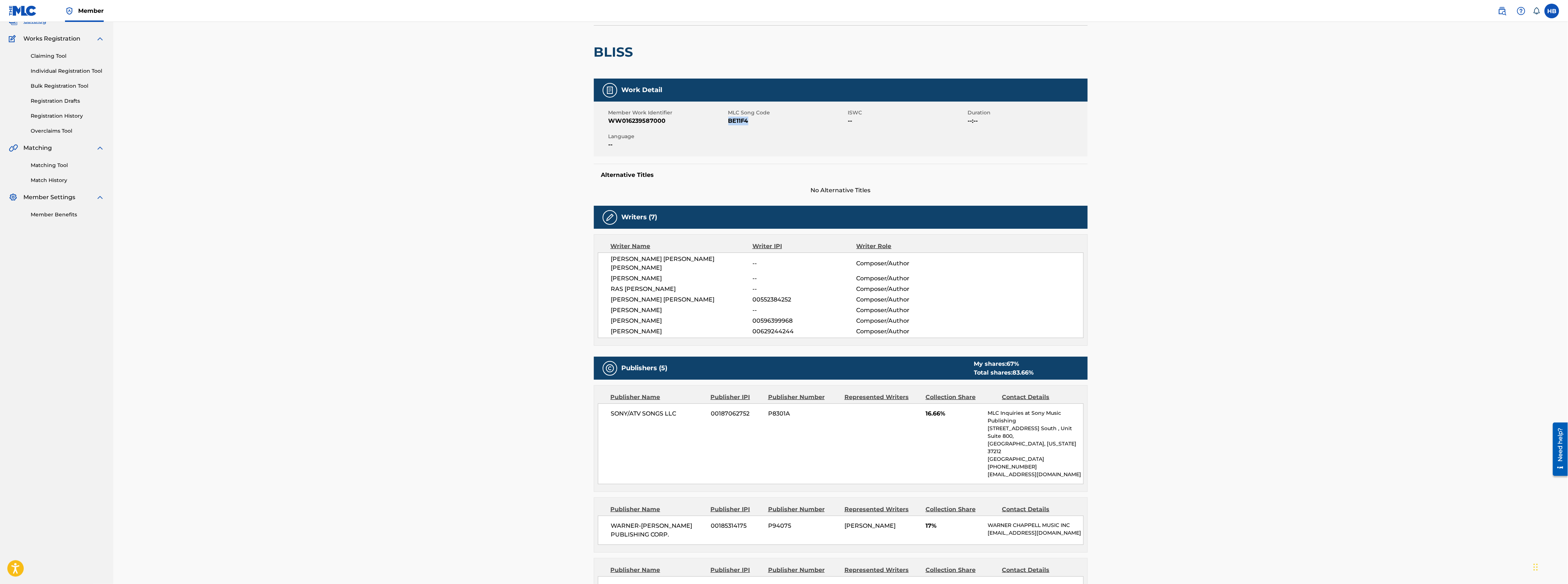
drag, startPoint x: 759, startPoint y: 124, endPoint x: 729, endPoint y: 126, distance: 30.1
click at [729, 126] on div "Member Work Identifier WW016239587000 MLC Song Code BE11F4 ISWC -- Duration --:…" at bounding box center [841, 129] width 494 height 55
copy span "BE11F4"
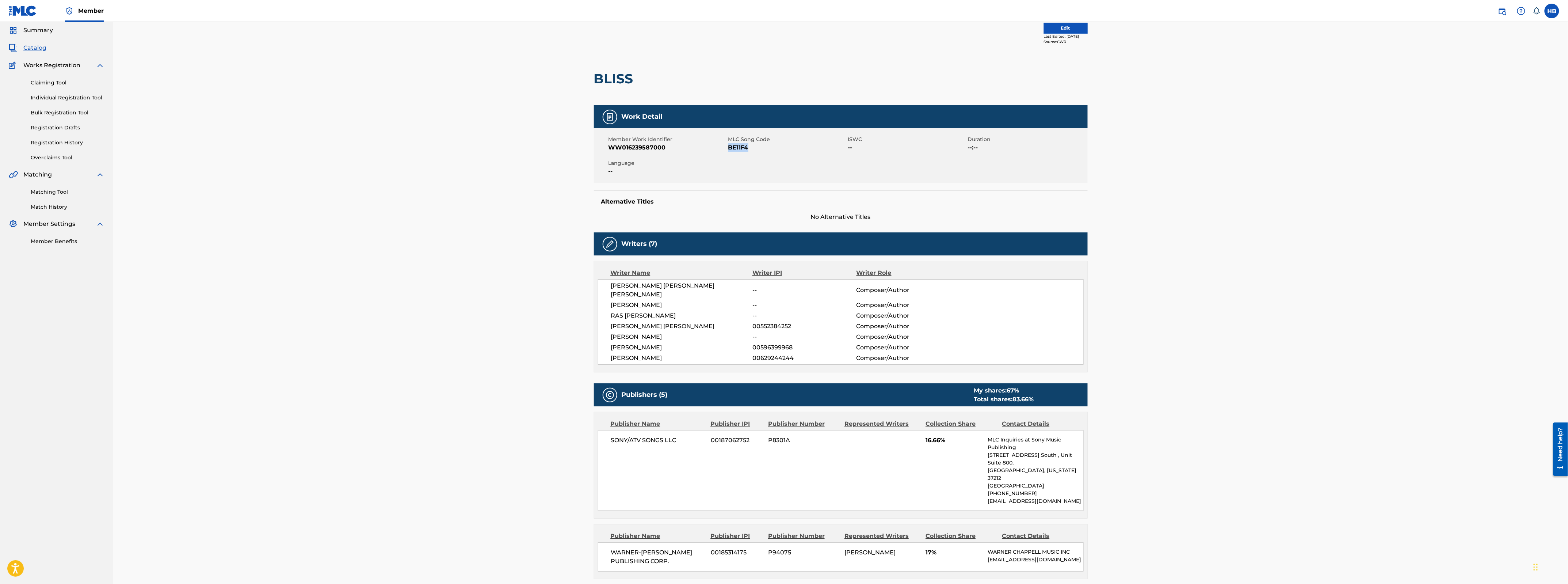
scroll to position [0, 0]
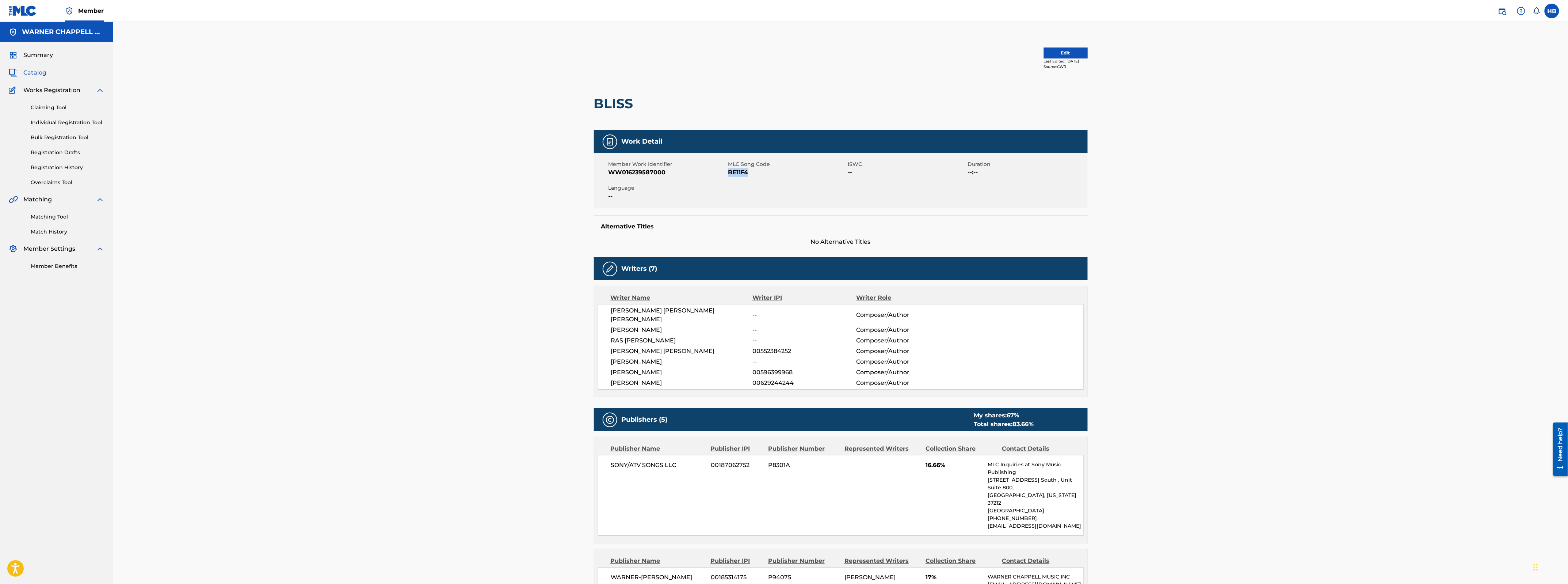
click at [38, 73] on span "Catalog" at bounding box center [34, 73] width 23 height 9
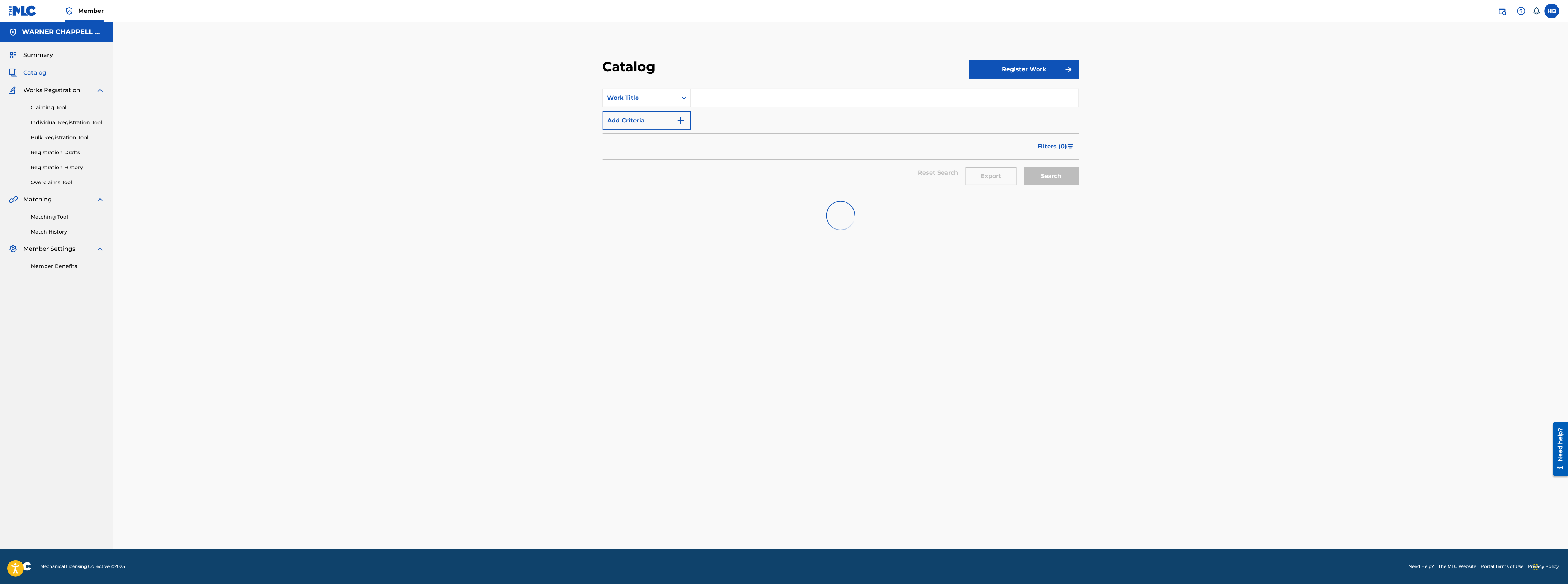
click at [710, 92] on input "Search Form" at bounding box center [884, 97] width 387 height 18
paste input "HATE"
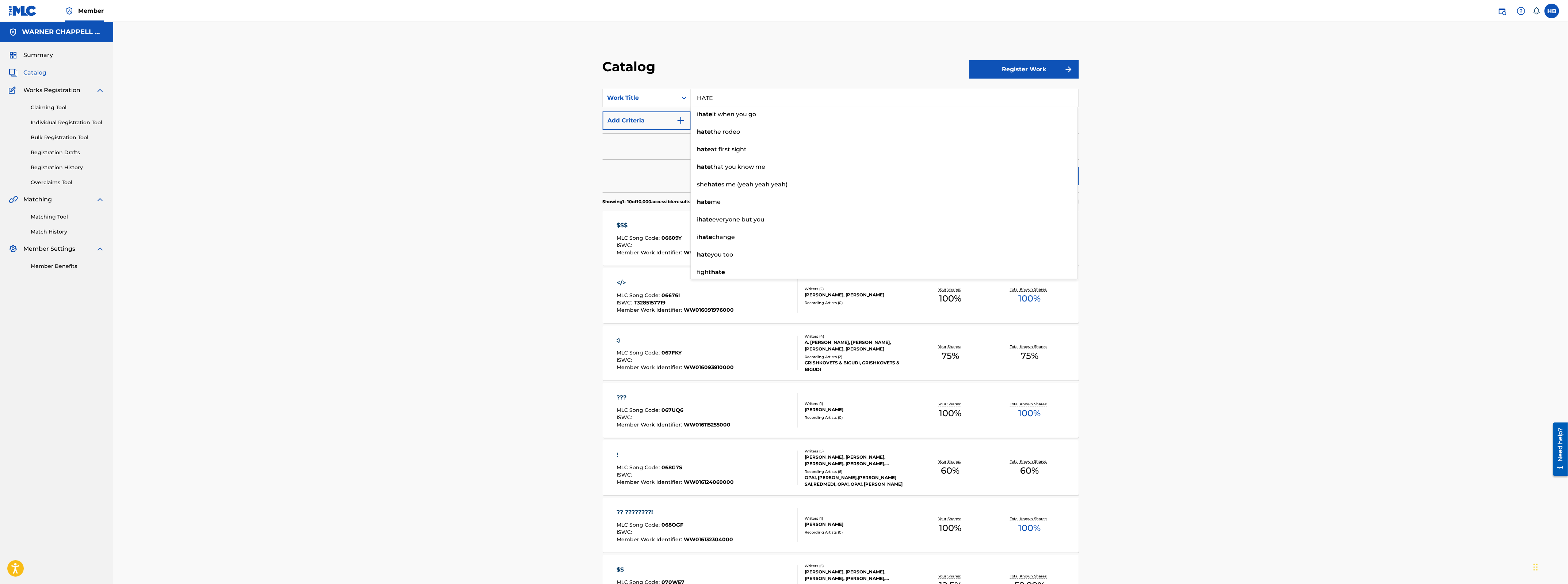
type input "HATE"
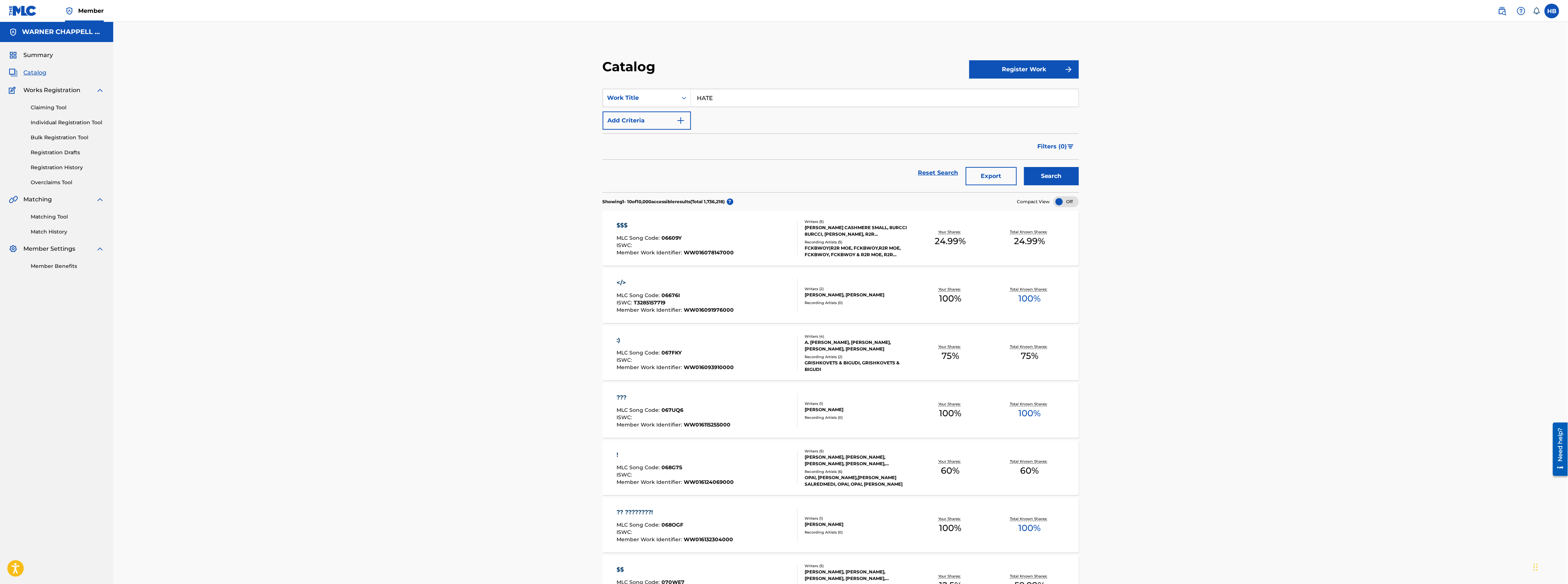
click at [667, 121] on button "Add Criteria" at bounding box center [646, 120] width 88 height 18
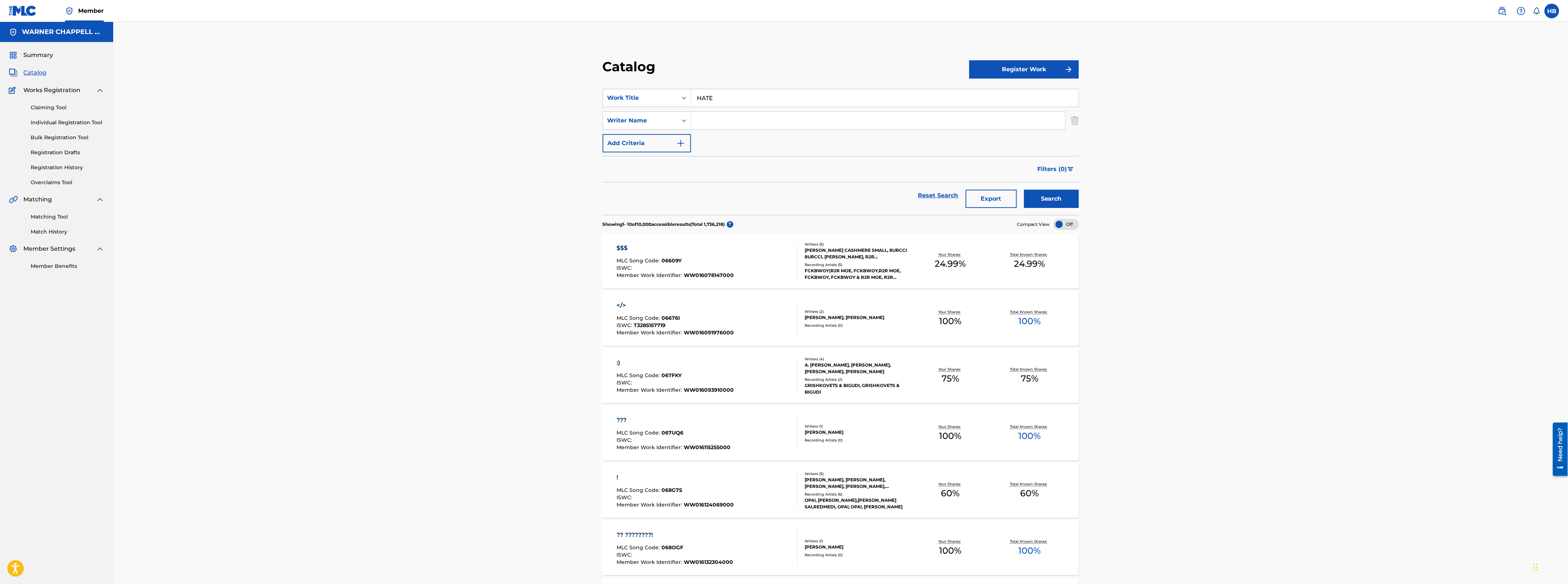
click at [774, 120] on input "Search Form" at bounding box center [877, 121] width 374 height 18
type input "fox"
click at [1024, 190] on button "Search" at bounding box center [1052, 198] width 55 height 18
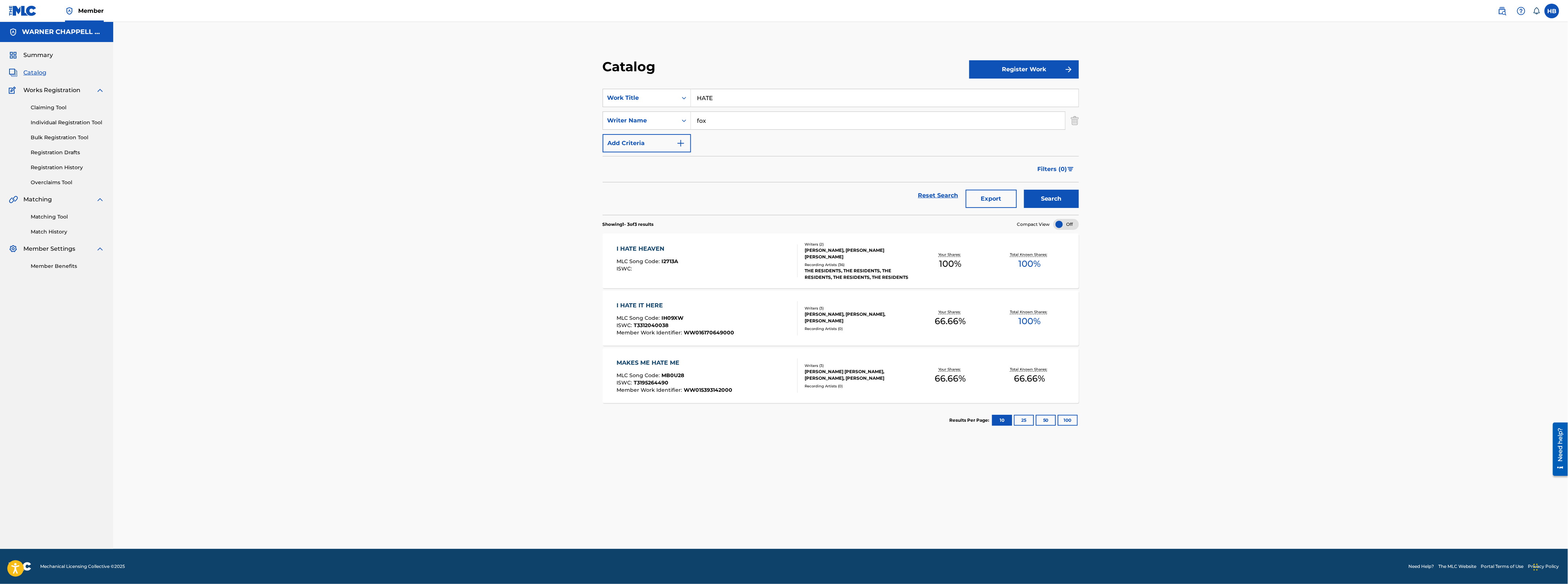
click at [18, 12] on img at bounding box center [22, 10] width 28 height 10
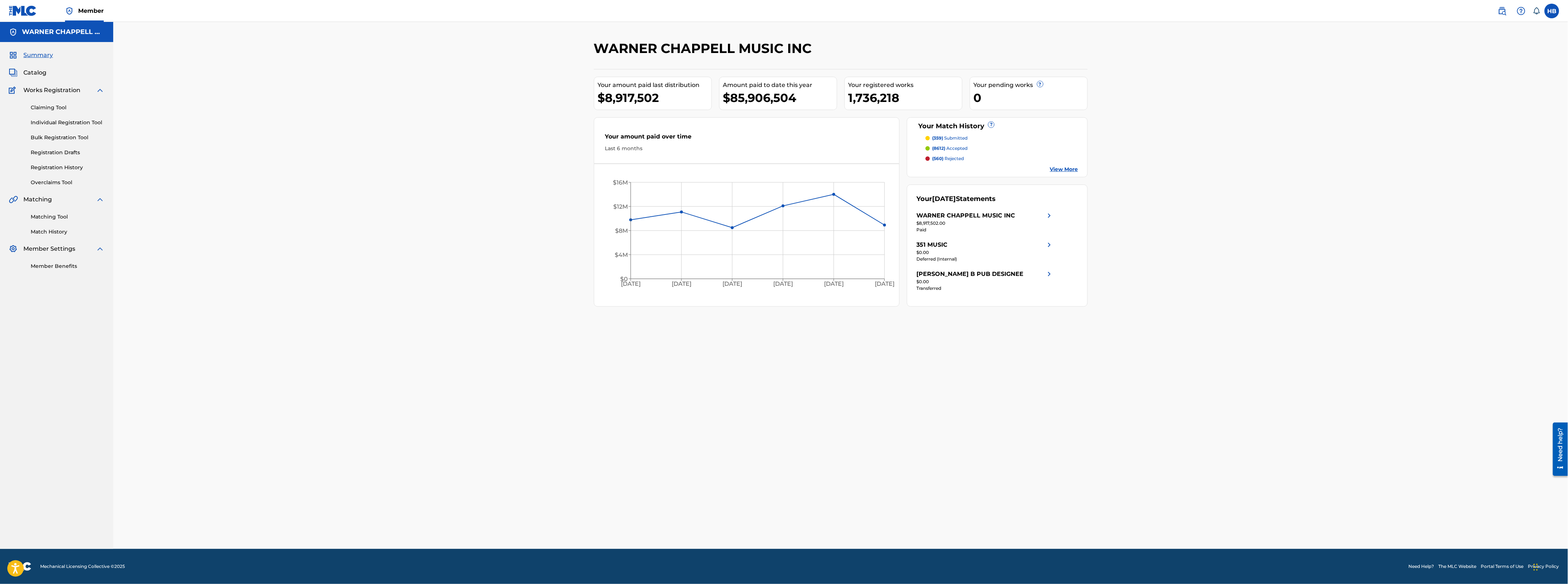
click at [28, 8] on img at bounding box center [22, 10] width 28 height 10
